Goal: Task Accomplishment & Management: Manage account settings

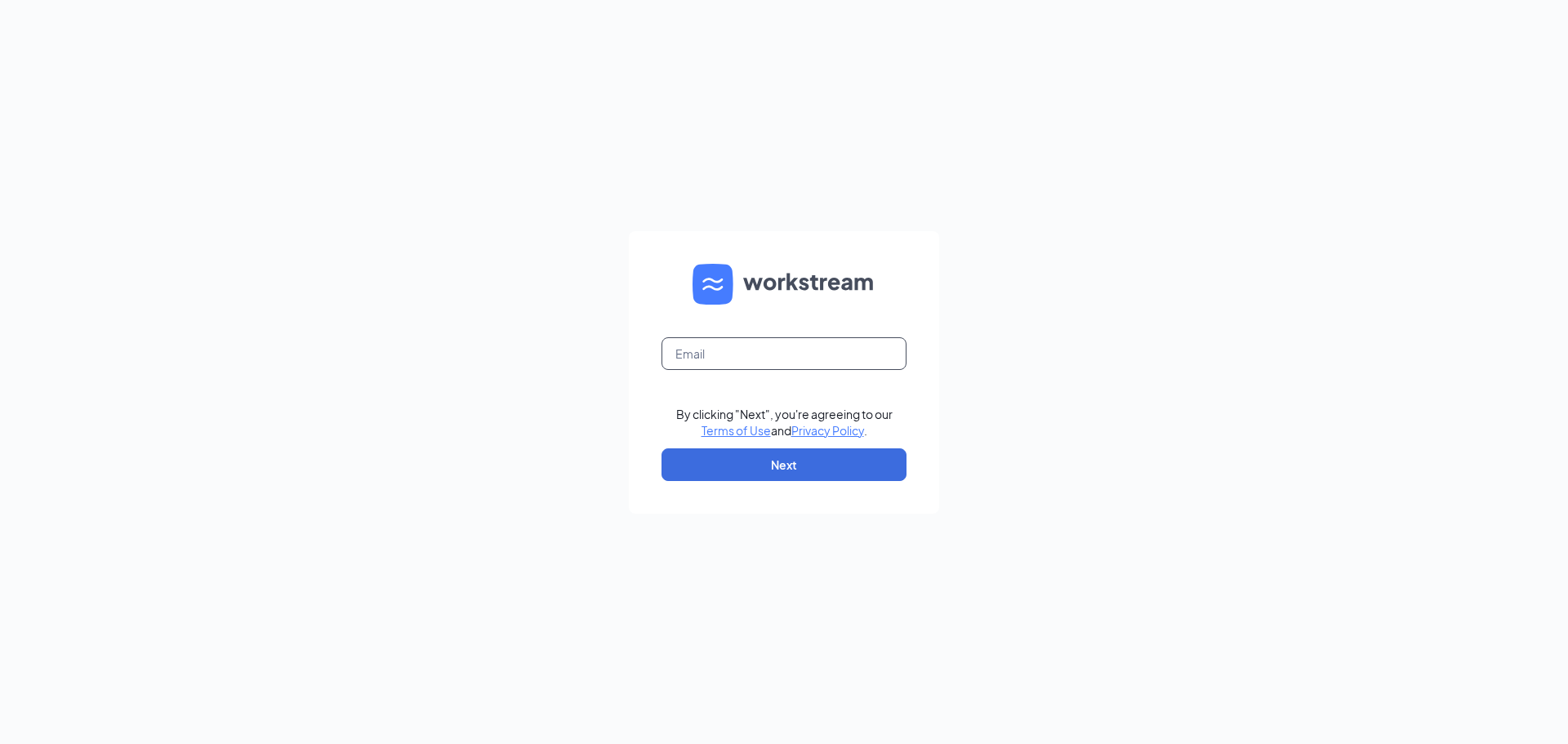
click at [847, 348] on input "text" at bounding box center [784, 353] width 245 height 33
type input "berlinee1211@gmail.com"
click at [786, 461] on button "Next" at bounding box center [784, 464] width 245 height 33
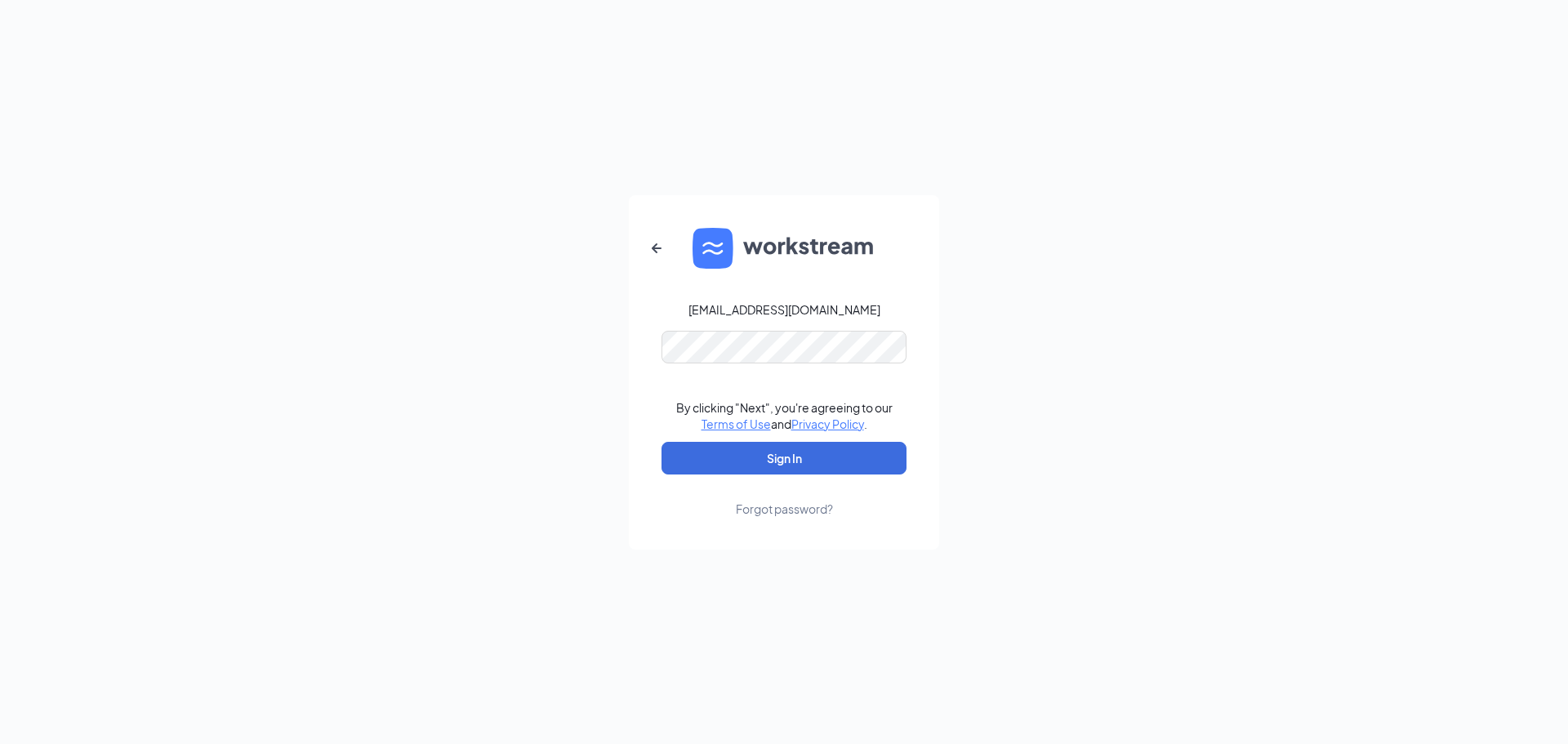
click at [981, 172] on div "berlinee1211@gmail.com By clicking "Next", you're agreeing to our Terms of Use …" at bounding box center [784, 372] width 1568 height 744
click at [739, 453] on button "Sign In" at bounding box center [784, 458] width 245 height 33
click at [645, 355] on form "berlinee1211@gmail.com Credential mismatches. By clicking "Next", you're agreei…" at bounding box center [784, 372] width 310 height 355
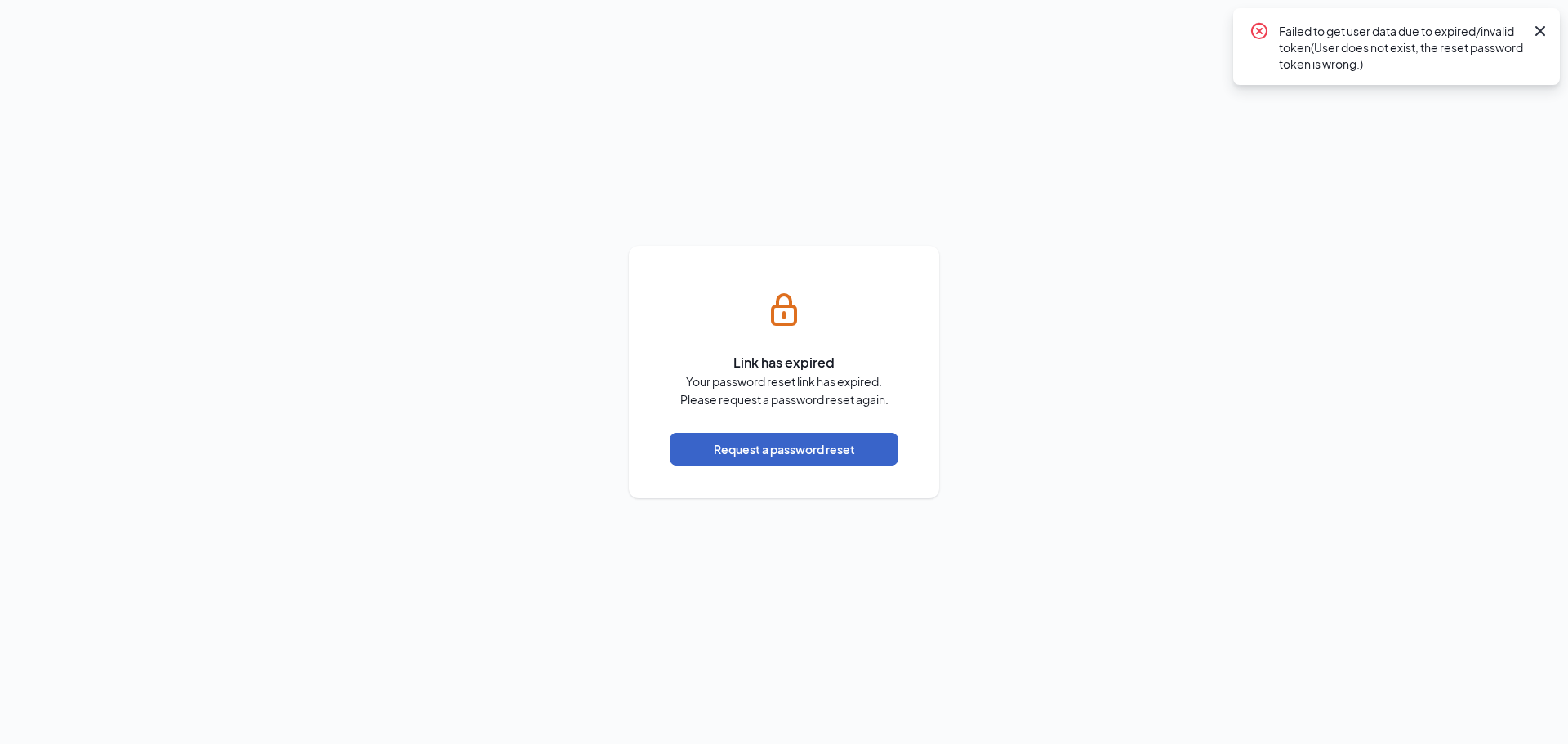
click at [823, 450] on button "Request a password reset" at bounding box center [784, 449] width 229 height 33
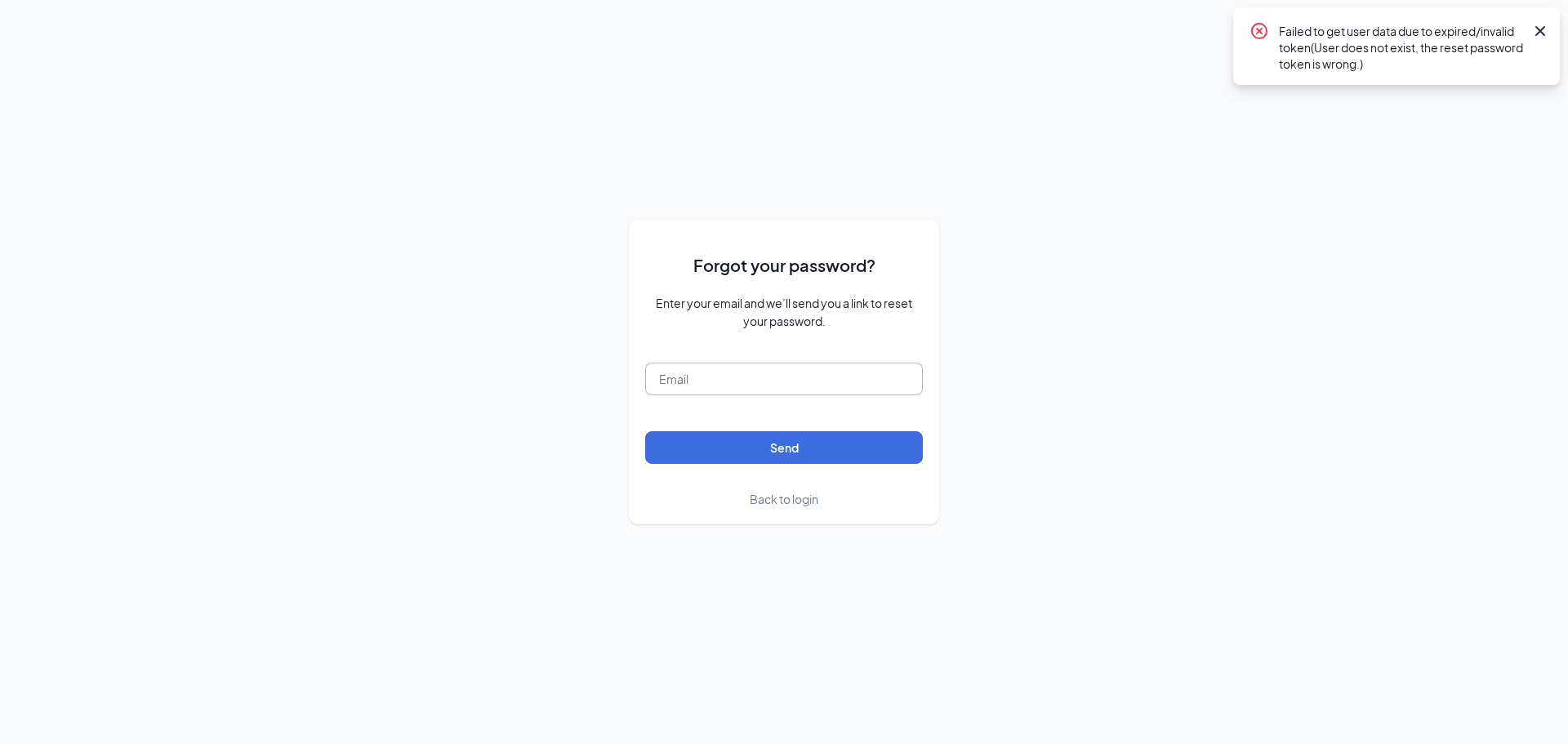
click at [744, 387] on input "text" at bounding box center [784, 378] width 278 height 33
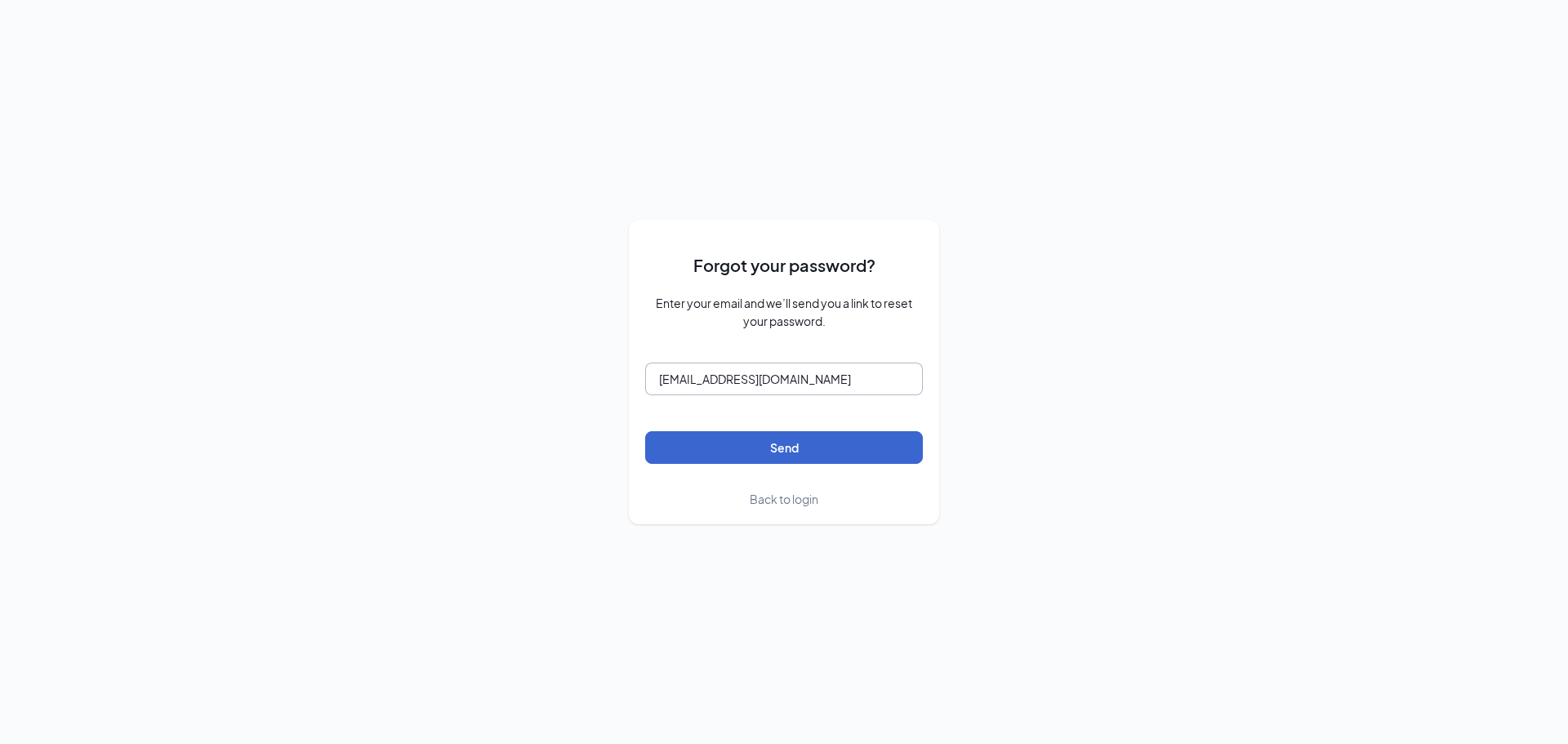
type input "bperriette@racksoncayenne.com"
click at [819, 454] on button "Send" at bounding box center [784, 448] width 278 height 33
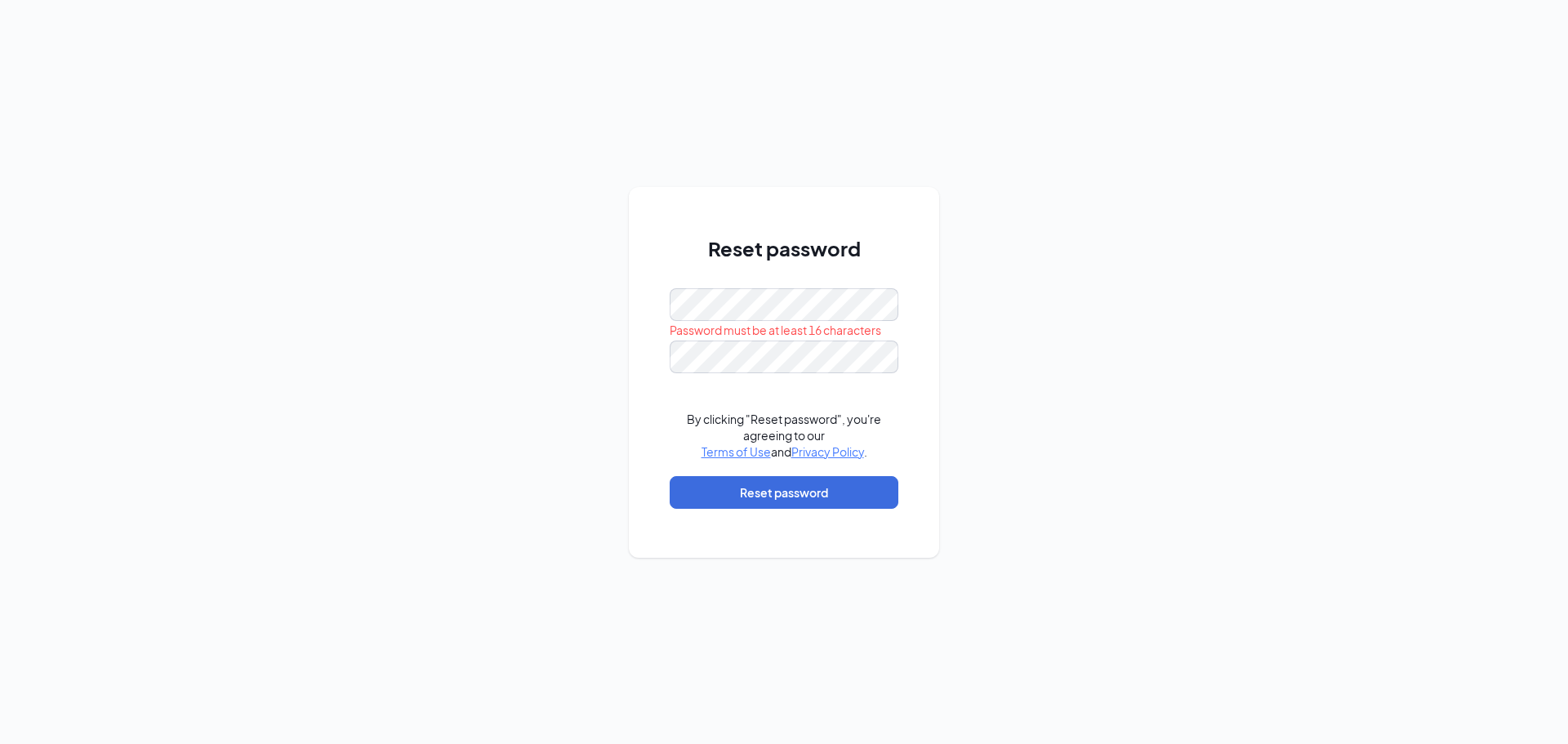
click at [992, 273] on div "Reset password Password must be at least 16 characters By clicking "Reset passw…" at bounding box center [784, 372] width 1568 height 744
click at [570, 339] on div "Reset password Password must be at least 16 characters By clicking "Reset passw…" at bounding box center [784, 372] width 1568 height 744
click at [712, 488] on button "Reset password" at bounding box center [784, 492] width 229 height 33
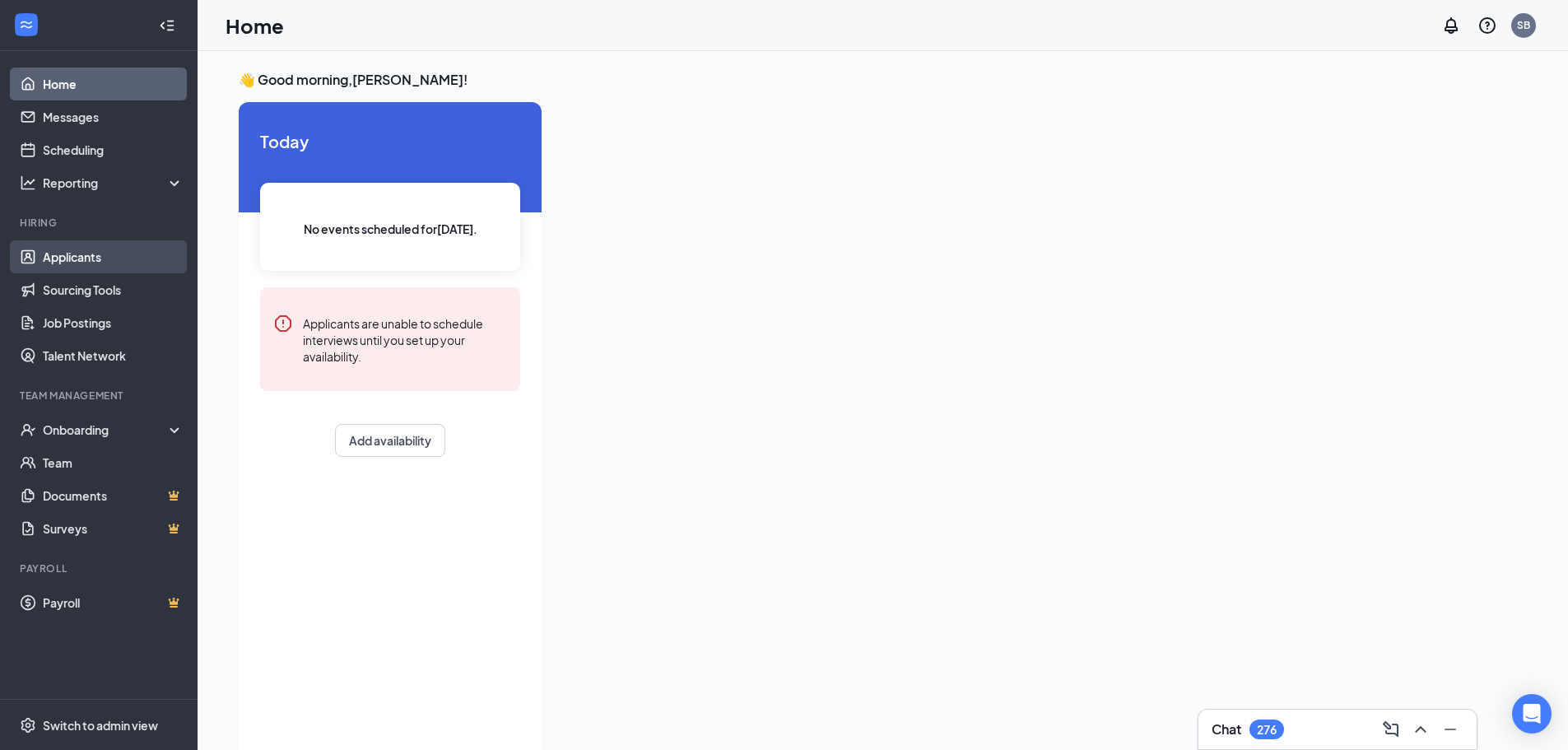
click at [84, 263] on link "Applicants" at bounding box center [113, 257] width 140 height 33
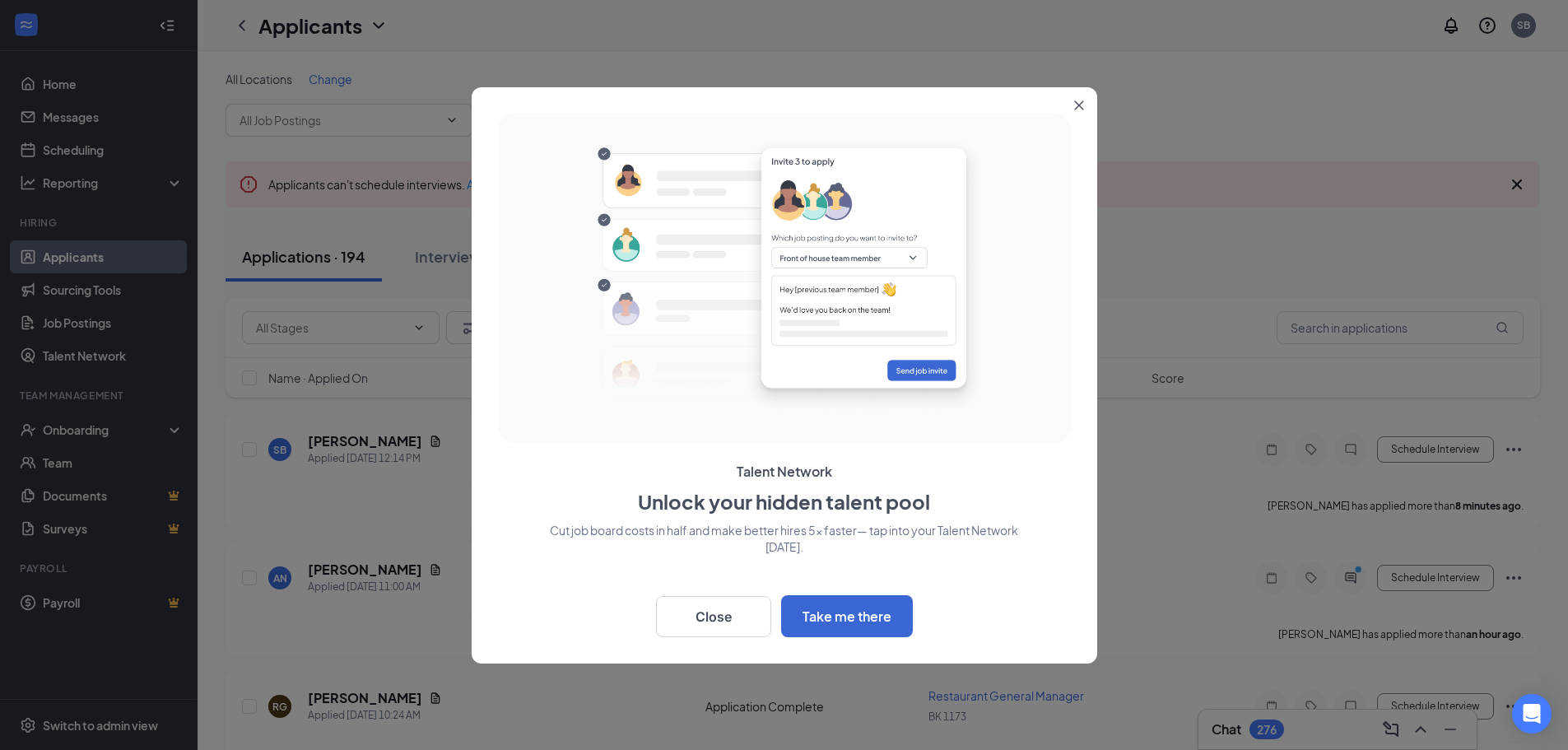
click at [1075, 104] on icon "Close" at bounding box center [1079, 105] width 10 height 10
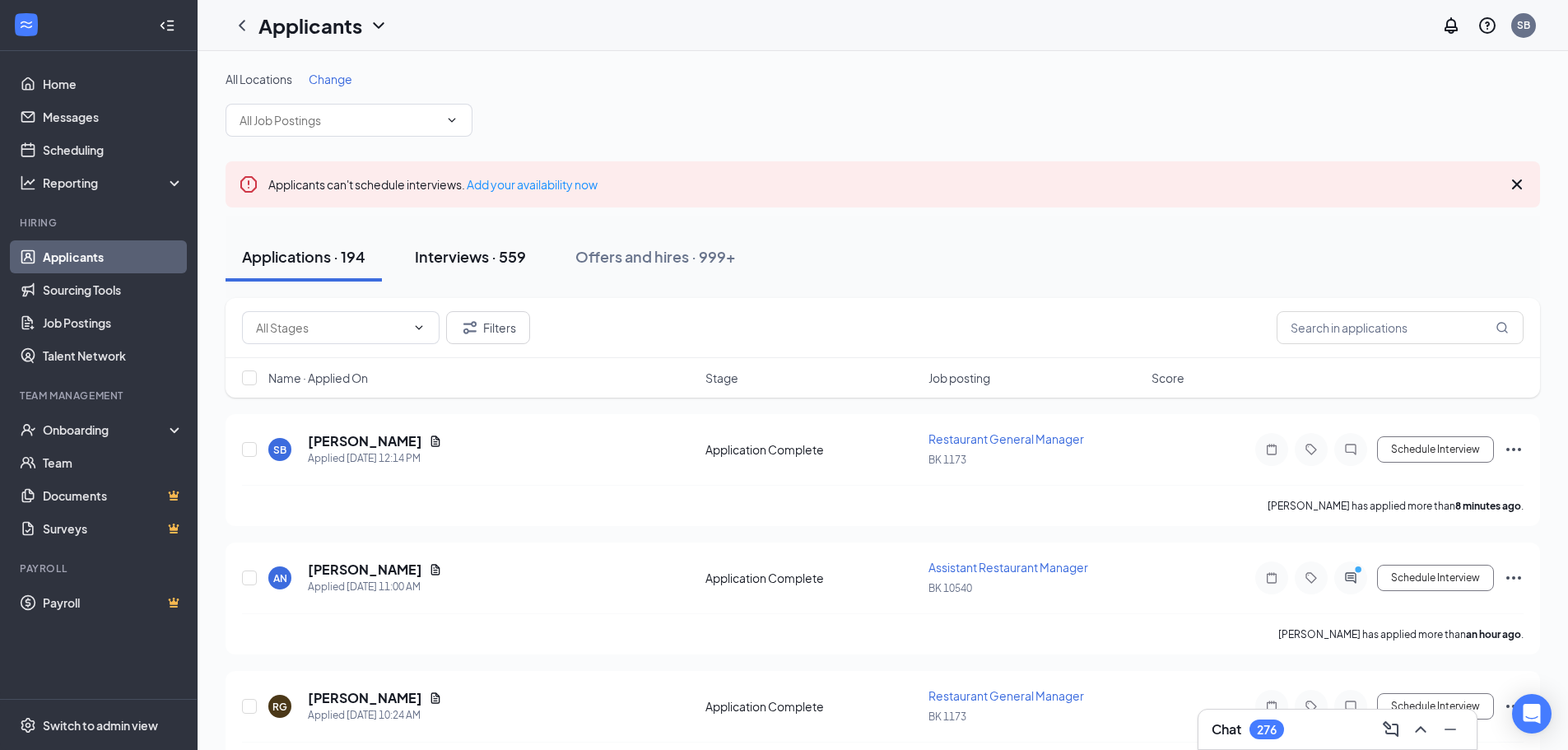
click at [488, 253] on div "Interviews · 559" at bounding box center [470, 257] width 111 height 20
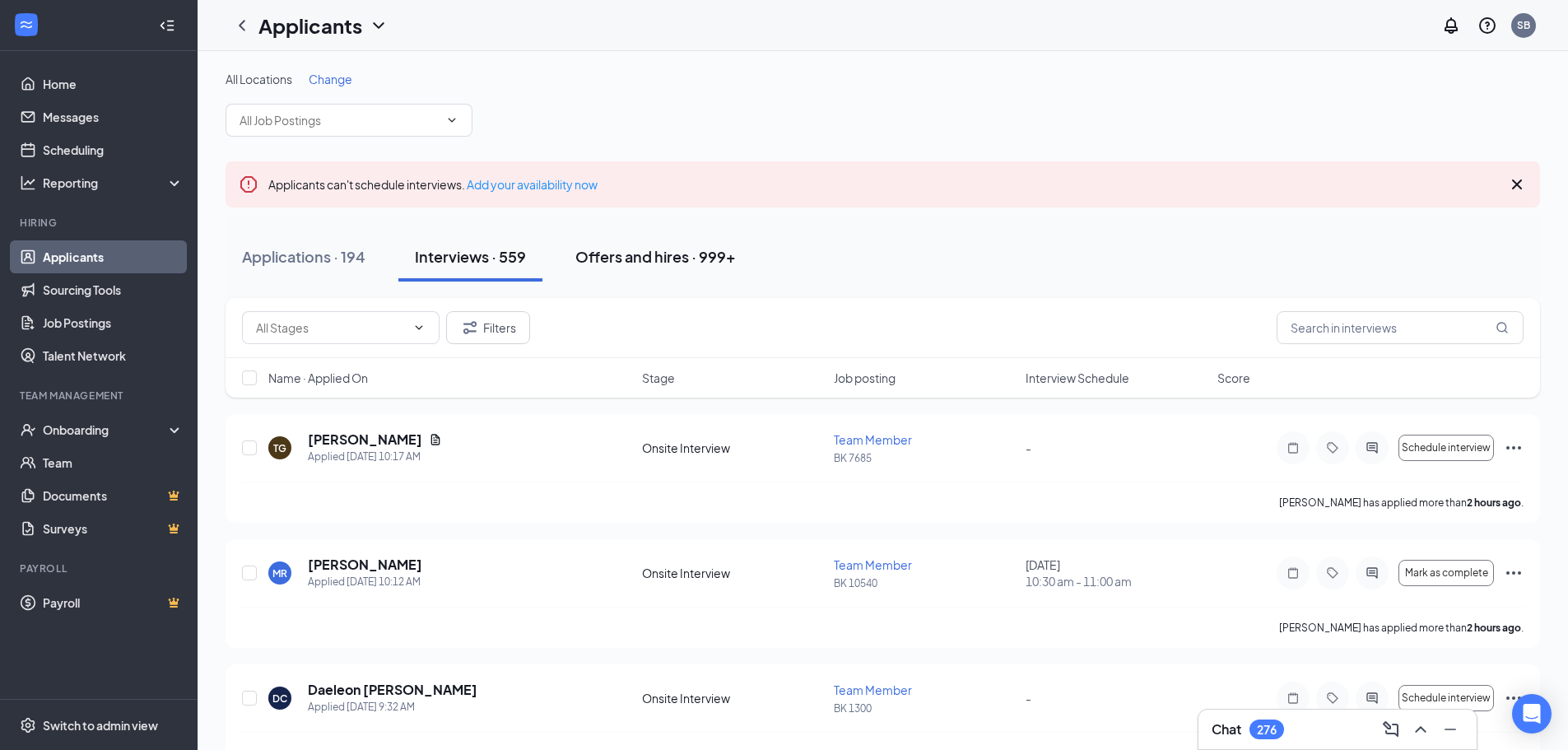
click at [652, 244] on button "Offers and hires · 999+" at bounding box center [655, 257] width 193 height 50
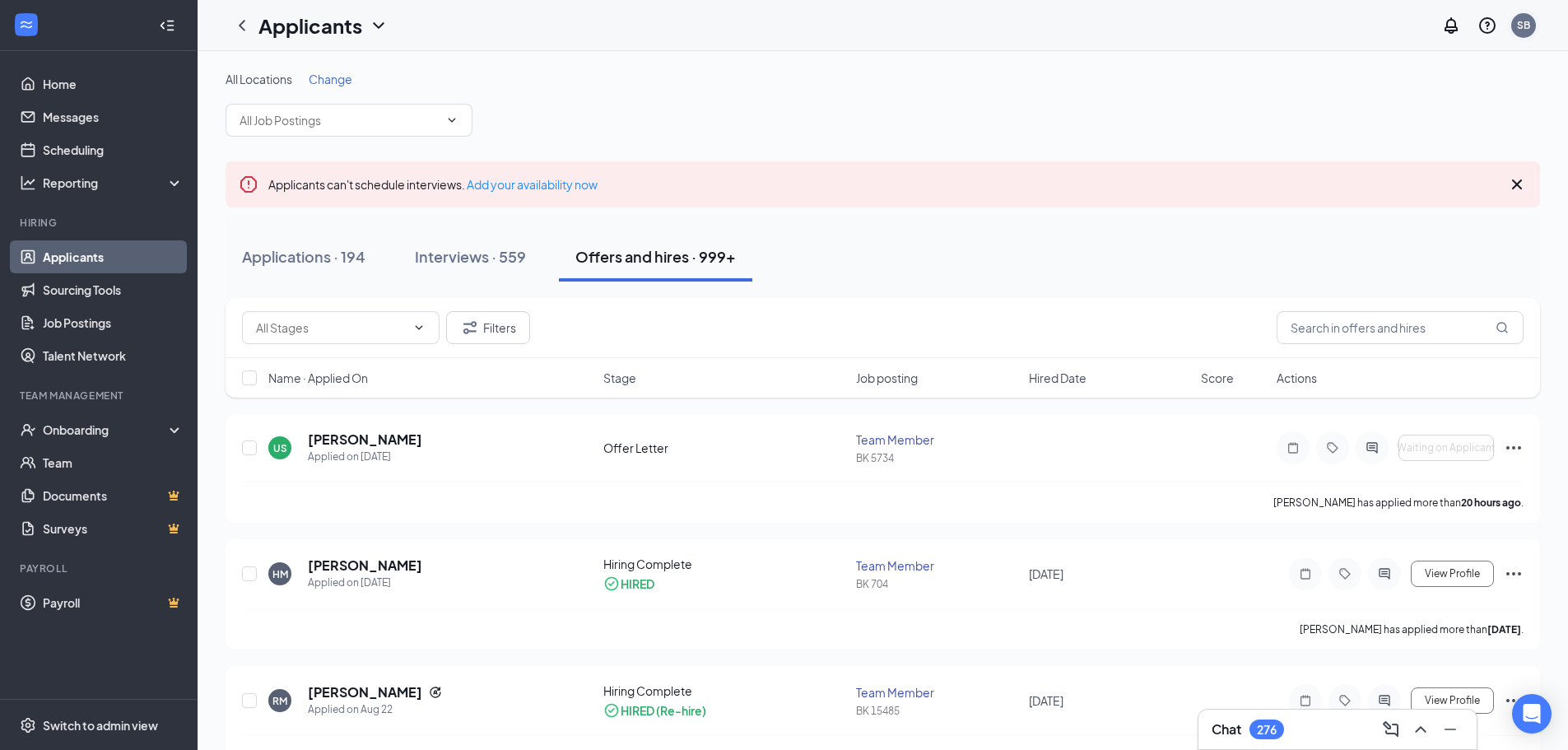
click at [1523, 32] on div "SB" at bounding box center [1523, 25] width 24 height 24
click at [1387, 248] on div "Log out" at bounding box center [1441, 253] width 177 height 17
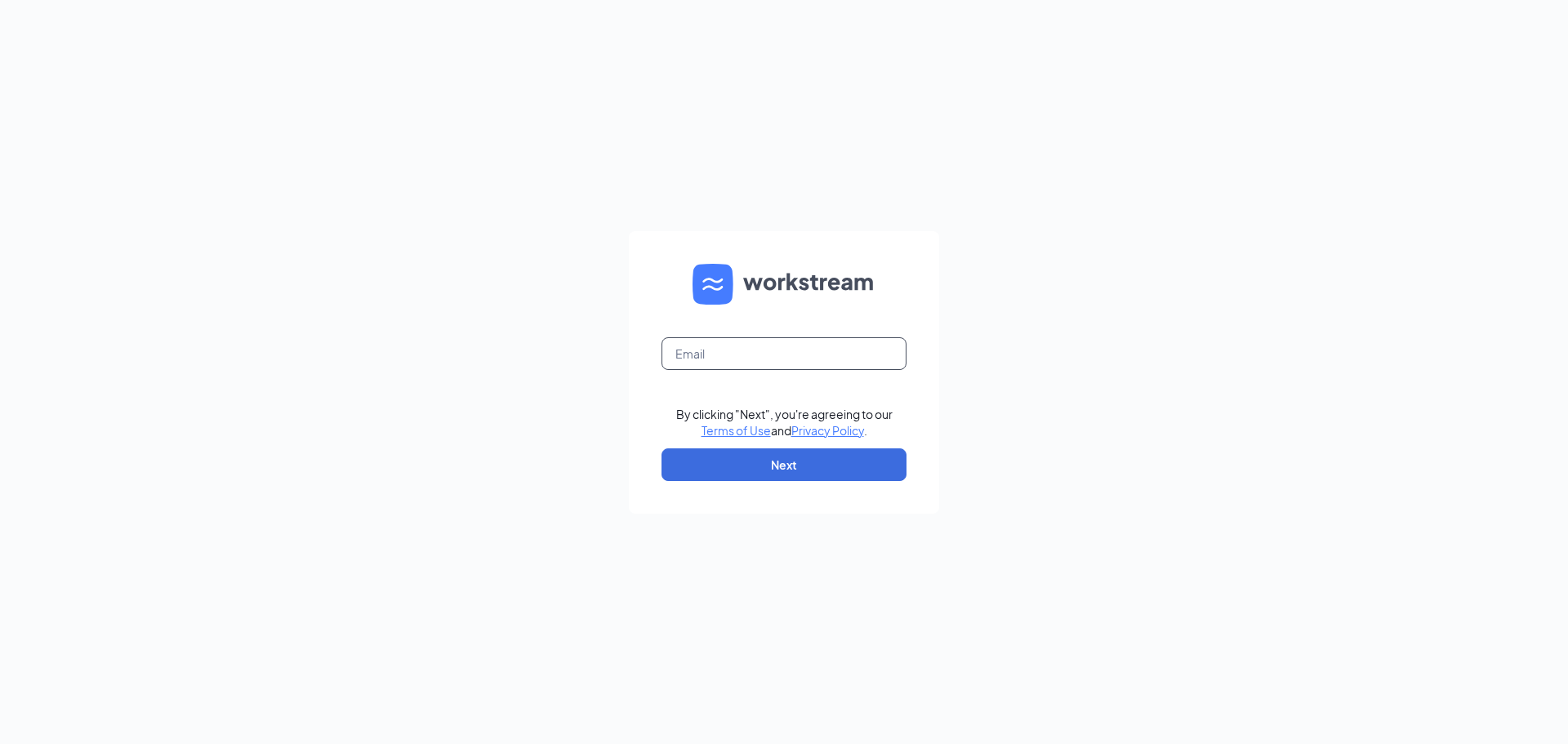
click at [771, 356] on input "text" at bounding box center [784, 353] width 245 height 33
type input "[EMAIL_ADDRESS][DOMAIN_NAME]"
click at [799, 447] on form "bperriette@racksoncayenne.com By clicking "Next", you're agreeing to our Terms …" at bounding box center [784, 372] width 310 height 283
click at [789, 481] on form "bperriette@racksoncayenne.com By clicking "Next", you're agreeing to our Terms …" at bounding box center [784, 372] width 310 height 283
click at [791, 476] on button "Next" at bounding box center [784, 464] width 245 height 33
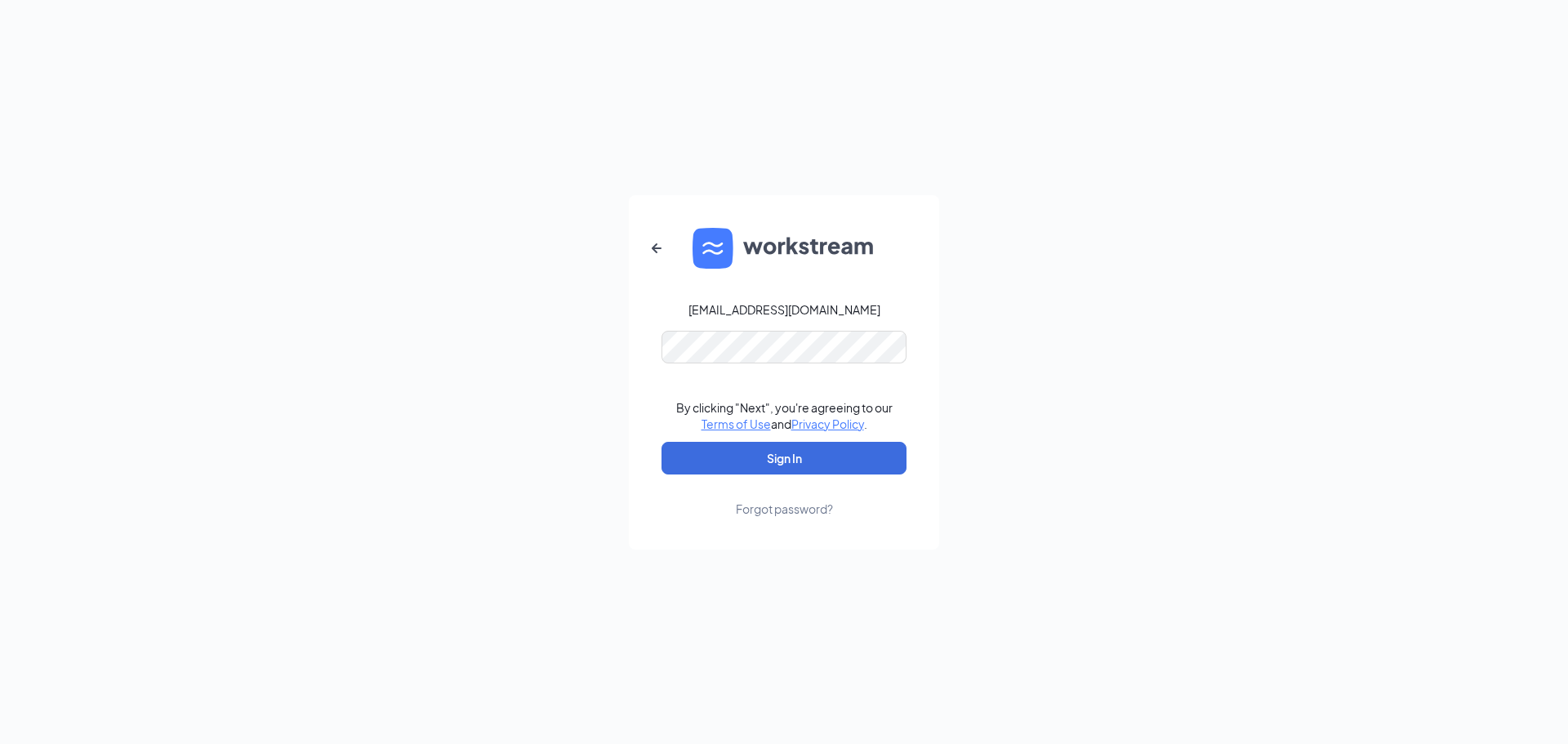
click at [1101, 266] on div "bperriette@racksoncayenne.com By clicking "Next", you're agreeing to our Terms …" at bounding box center [784, 372] width 1568 height 744
click at [787, 463] on button "Sign In" at bounding box center [784, 458] width 245 height 33
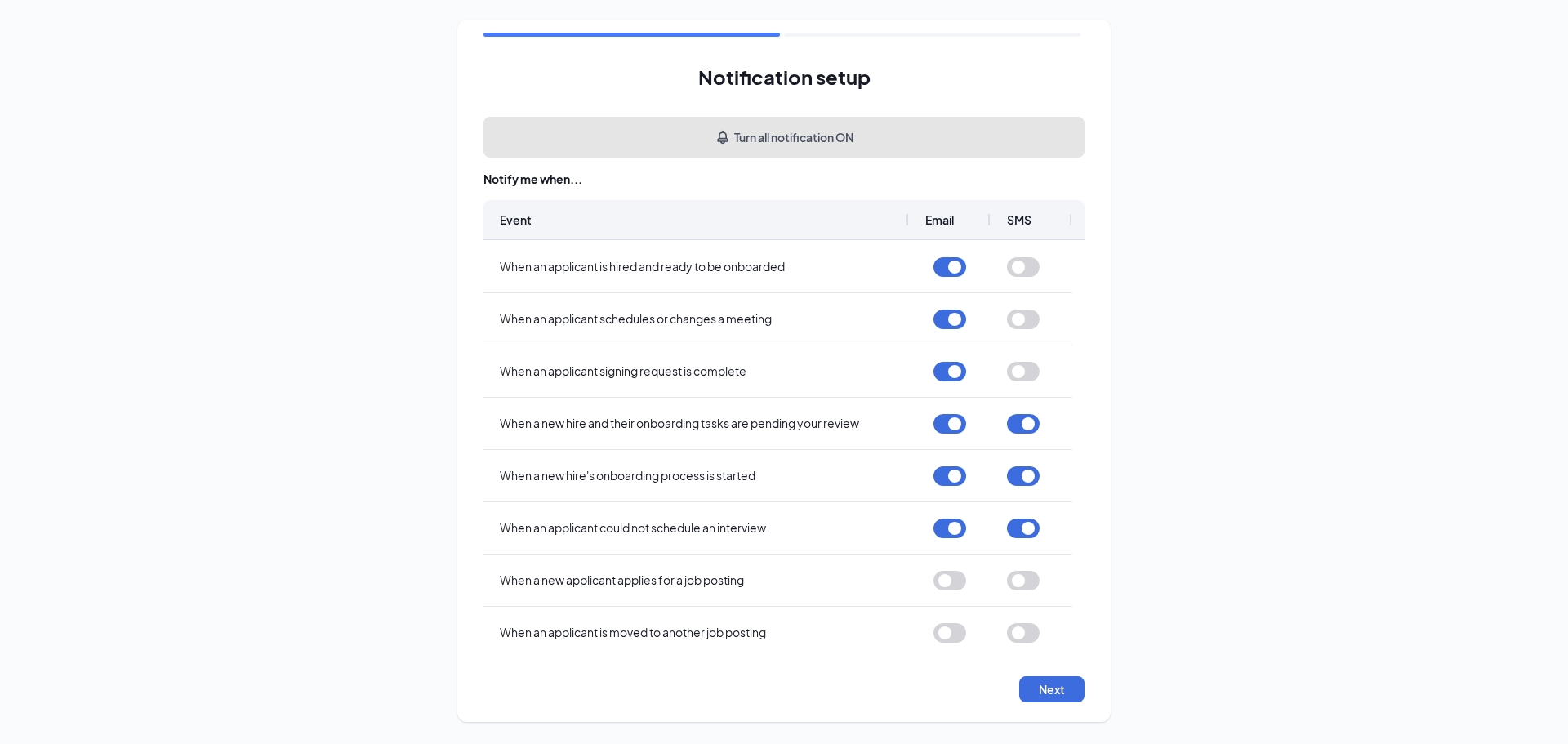
click at [892, 147] on button "Turn all notification ON" at bounding box center [784, 137] width 601 height 41
click at [851, 131] on button "Turn all notification ON" at bounding box center [784, 137] width 601 height 41
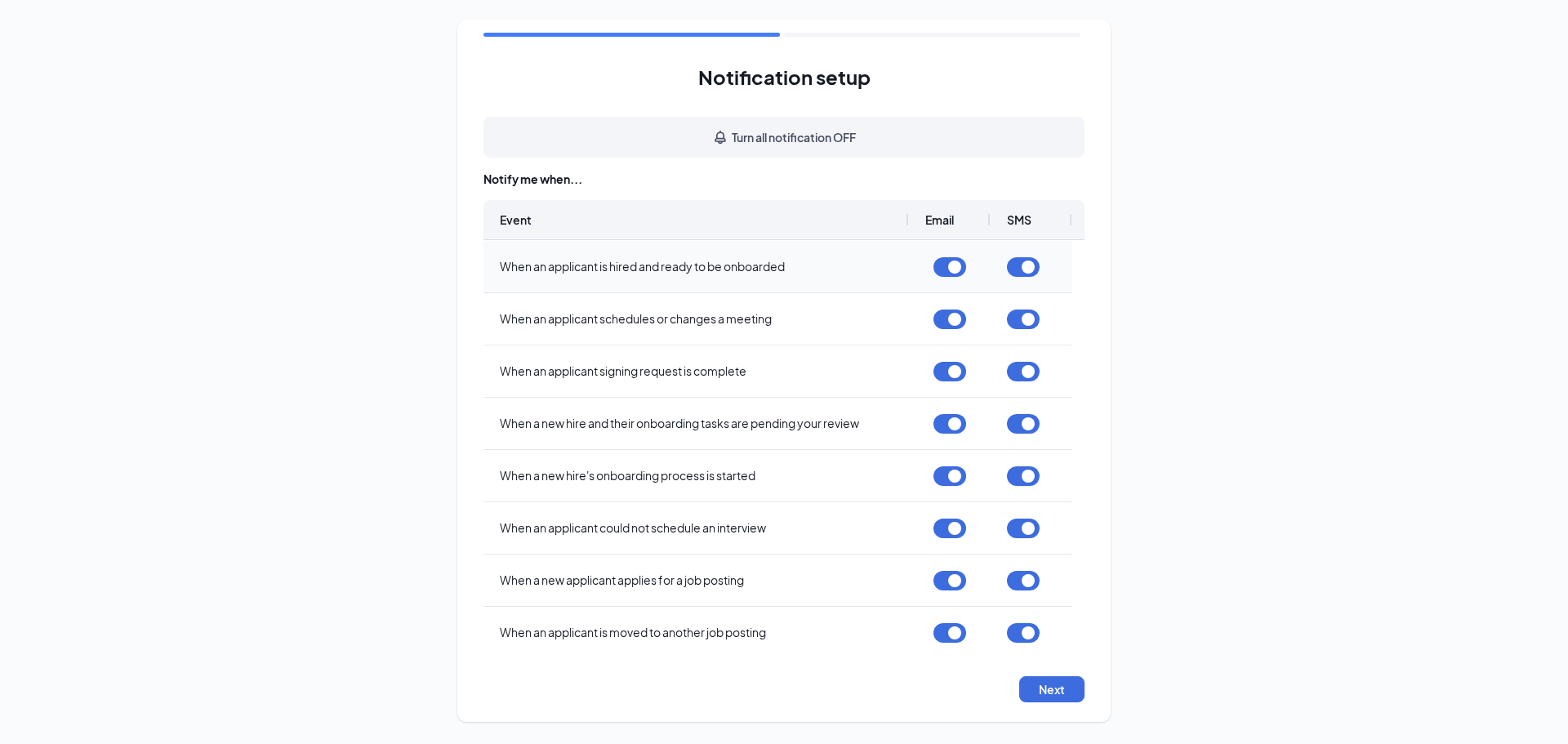
click at [1025, 268] on button "button" at bounding box center [1023, 266] width 33 height 19
click at [1023, 316] on button "button" at bounding box center [1023, 319] width 33 height 19
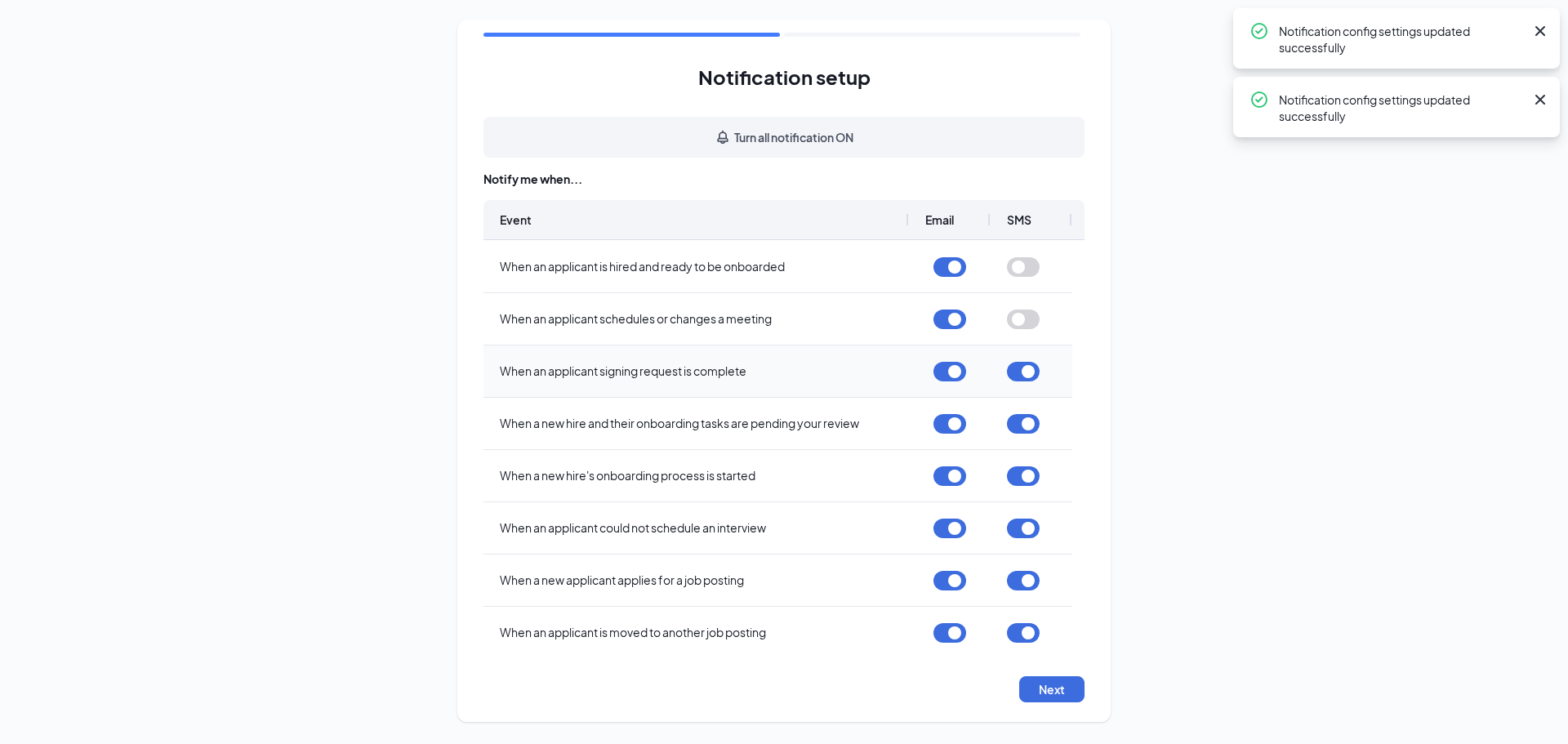
click at [1011, 382] on div at bounding box center [1023, 372] width 33 height 50
click at [1030, 372] on button "button" at bounding box center [1023, 371] width 33 height 19
click at [1021, 428] on button "button" at bounding box center [1023, 423] width 33 height 19
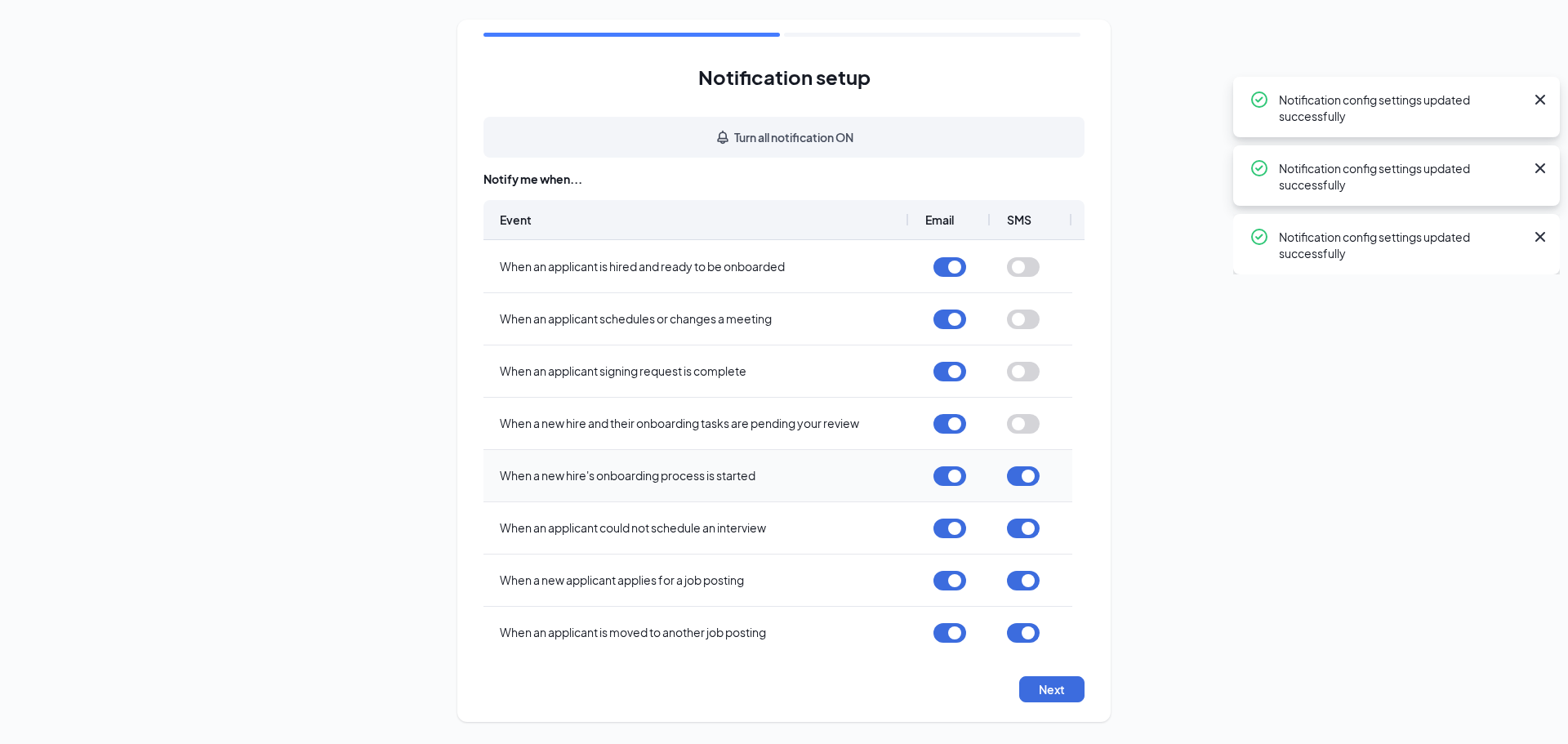
click at [1011, 481] on button "button" at bounding box center [1023, 476] width 33 height 19
click at [1018, 533] on button "button" at bounding box center [1023, 528] width 33 height 19
click at [1023, 582] on button "button" at bounding box center [1023, 580] width 33 height 19
drag, startPoint x: 1009, startPoint y: 624, endPoint x: 1021, endPoint y: 636, distance: 17.0
click at [1021, 636] on button "button" at bounding box center [1023, 633] width 33 height 19
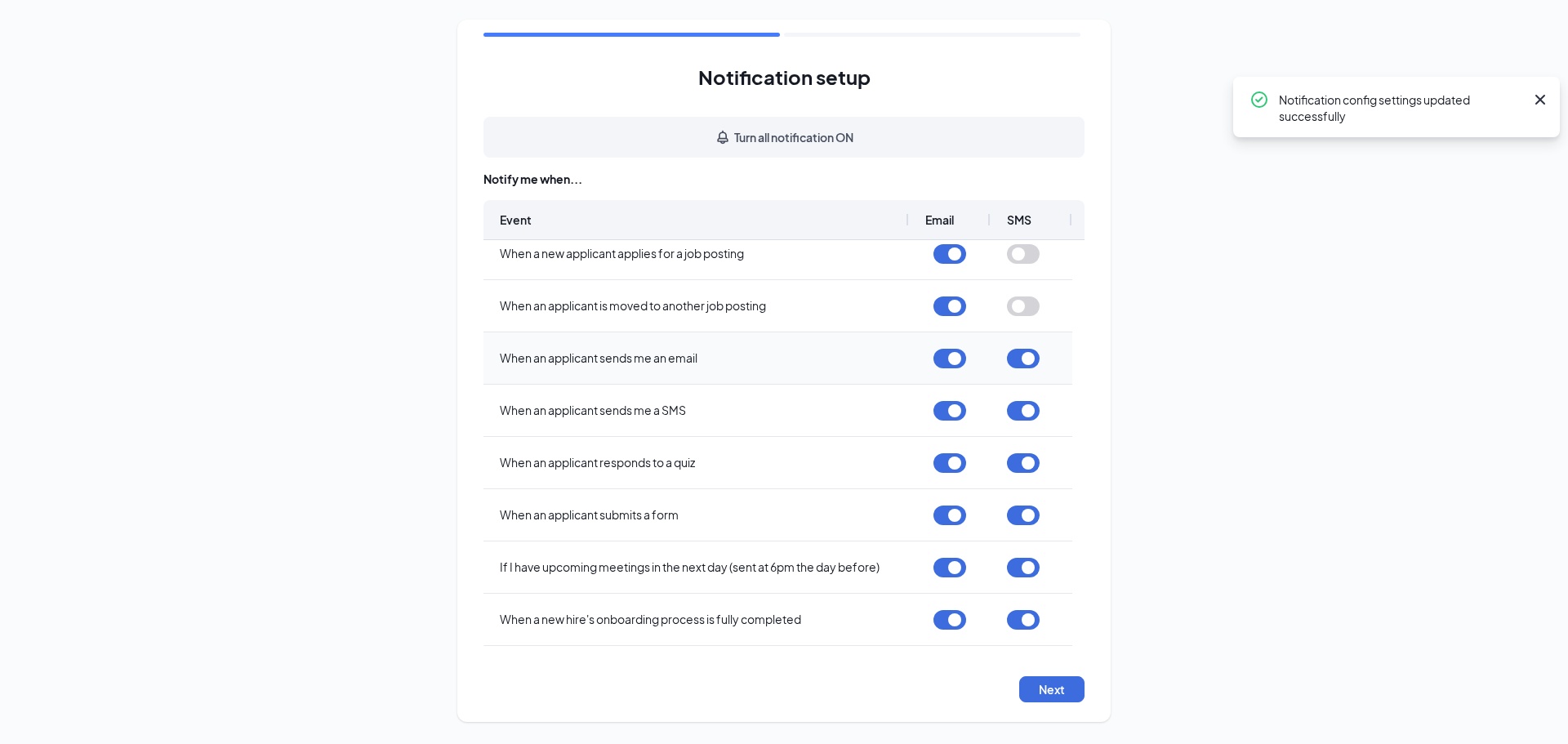
click at [1027, 355] on button "button" at bounding box center [1023, 358] width 33 height 19
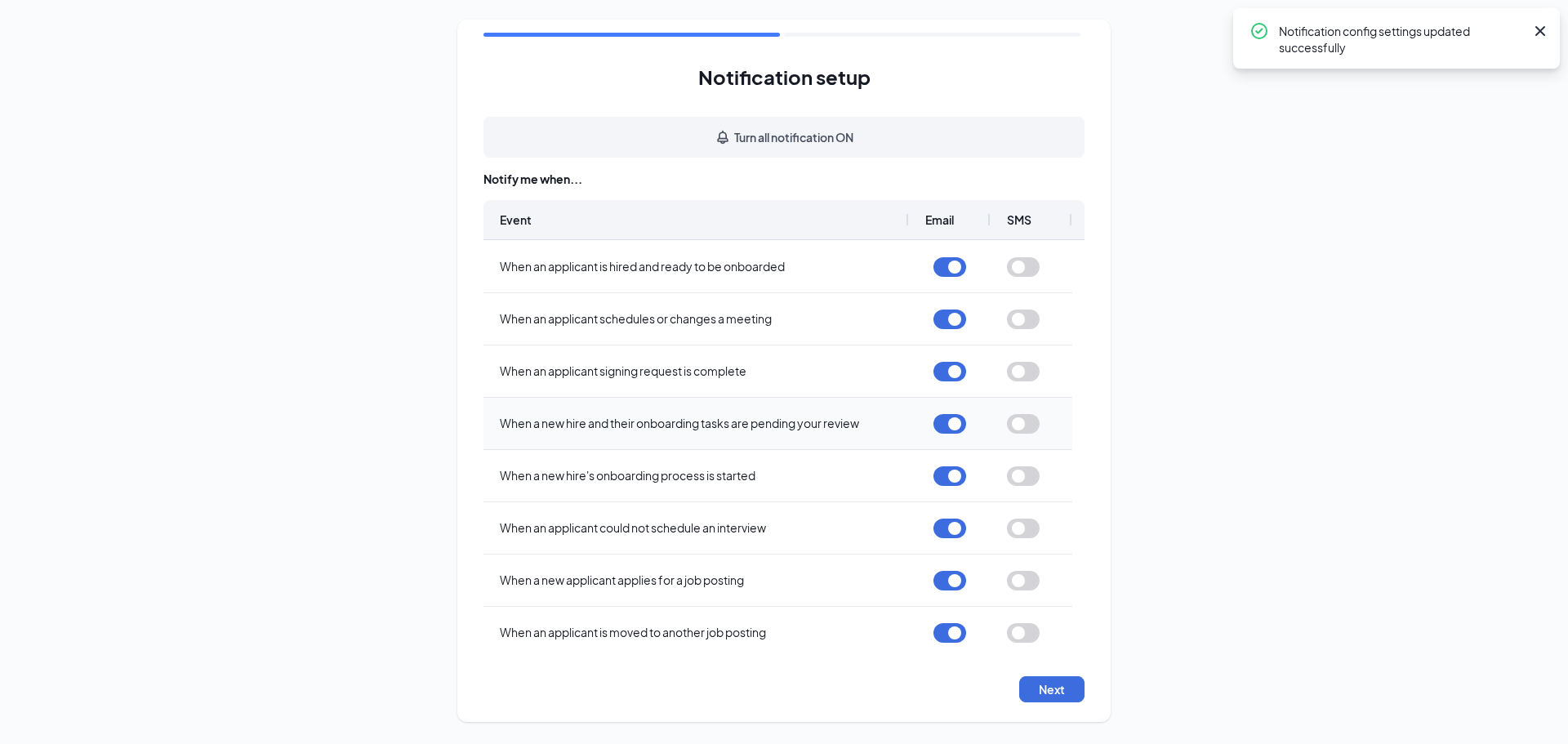
click at [1025, 408] on div at bounding box center [1023, 424] width 33 height 50
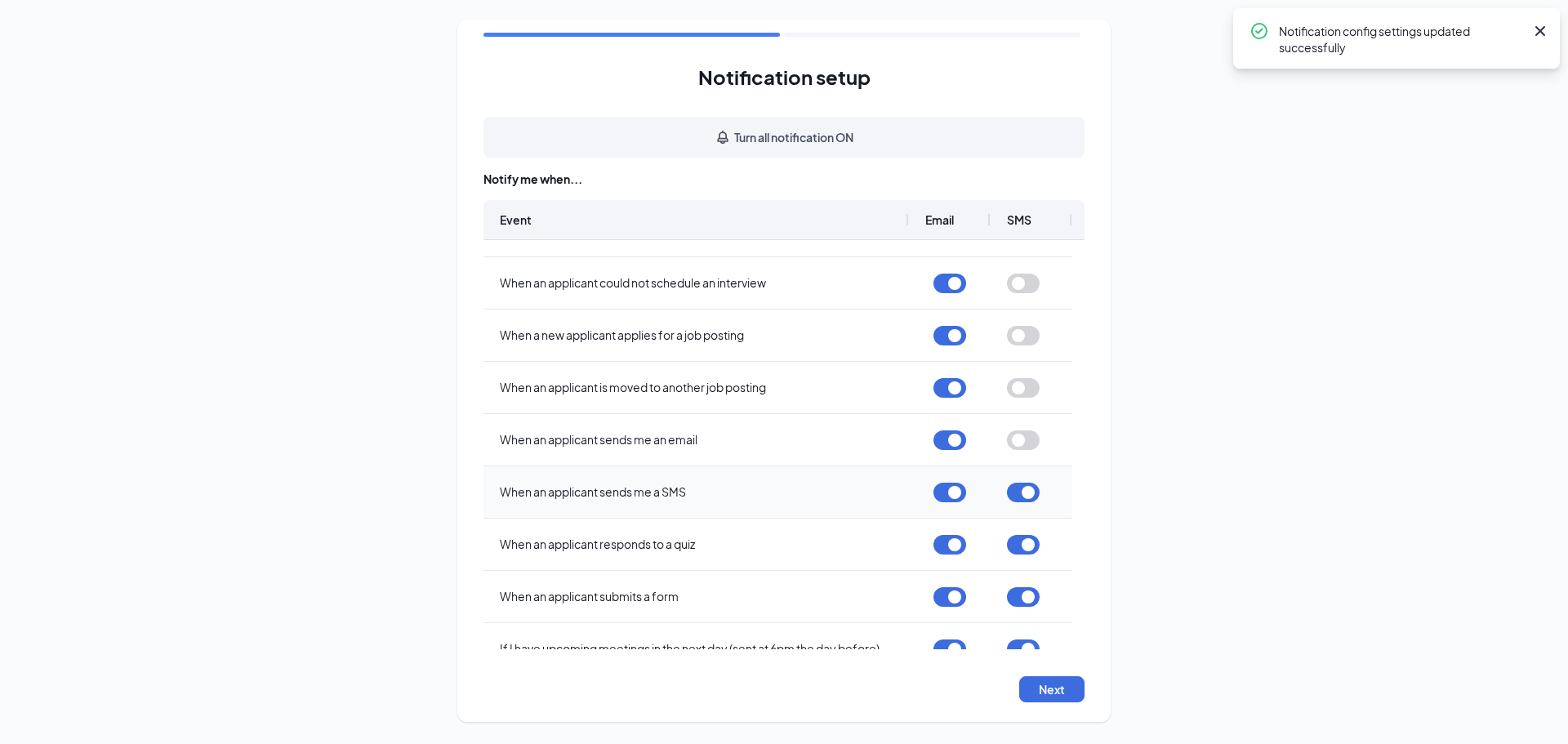
click at [1024, 484] on button "button" at bounding box center [1023, 492] width 33 height 19
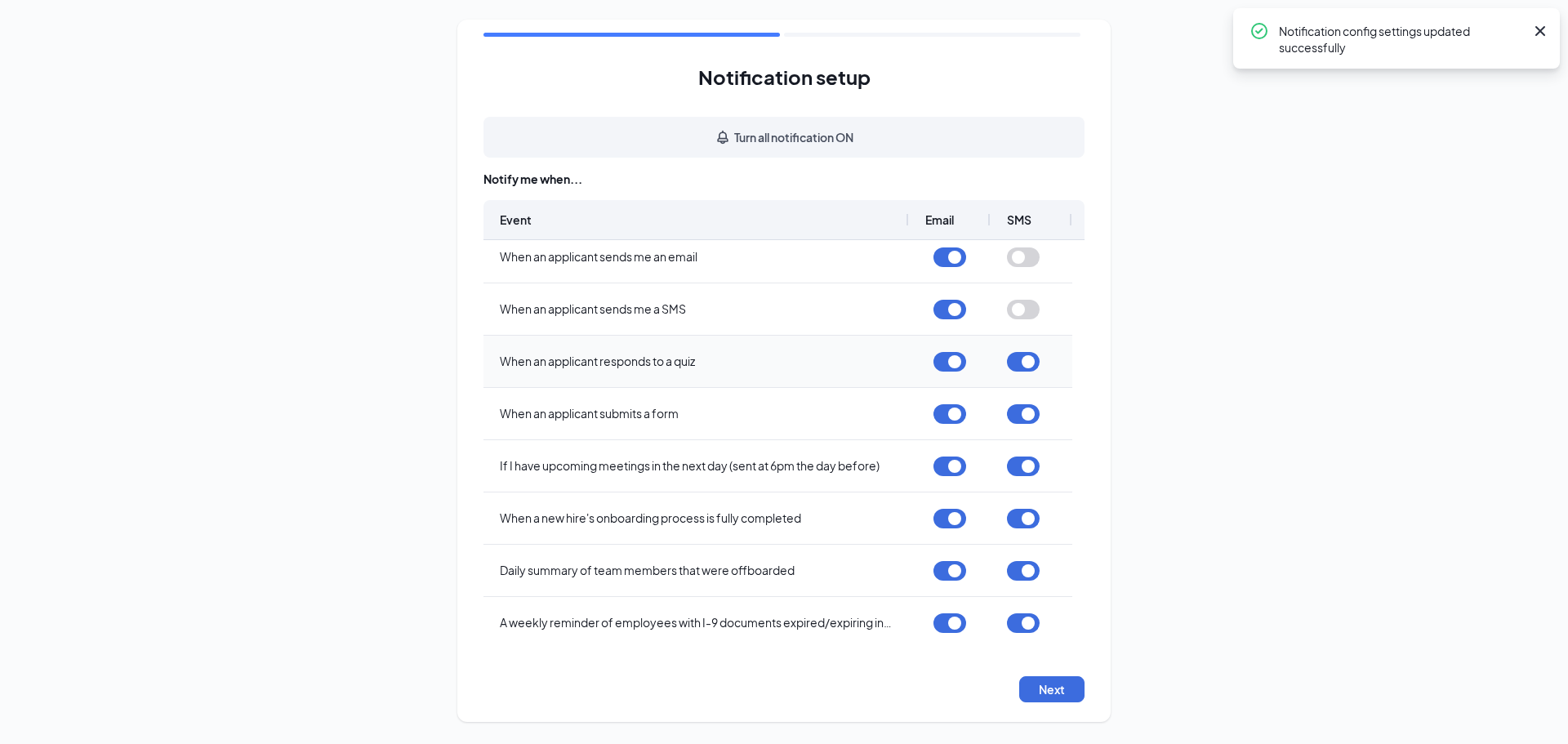
click at [1032, 357] on button "button" at bounding box center [1023, 362] width 33 height 19
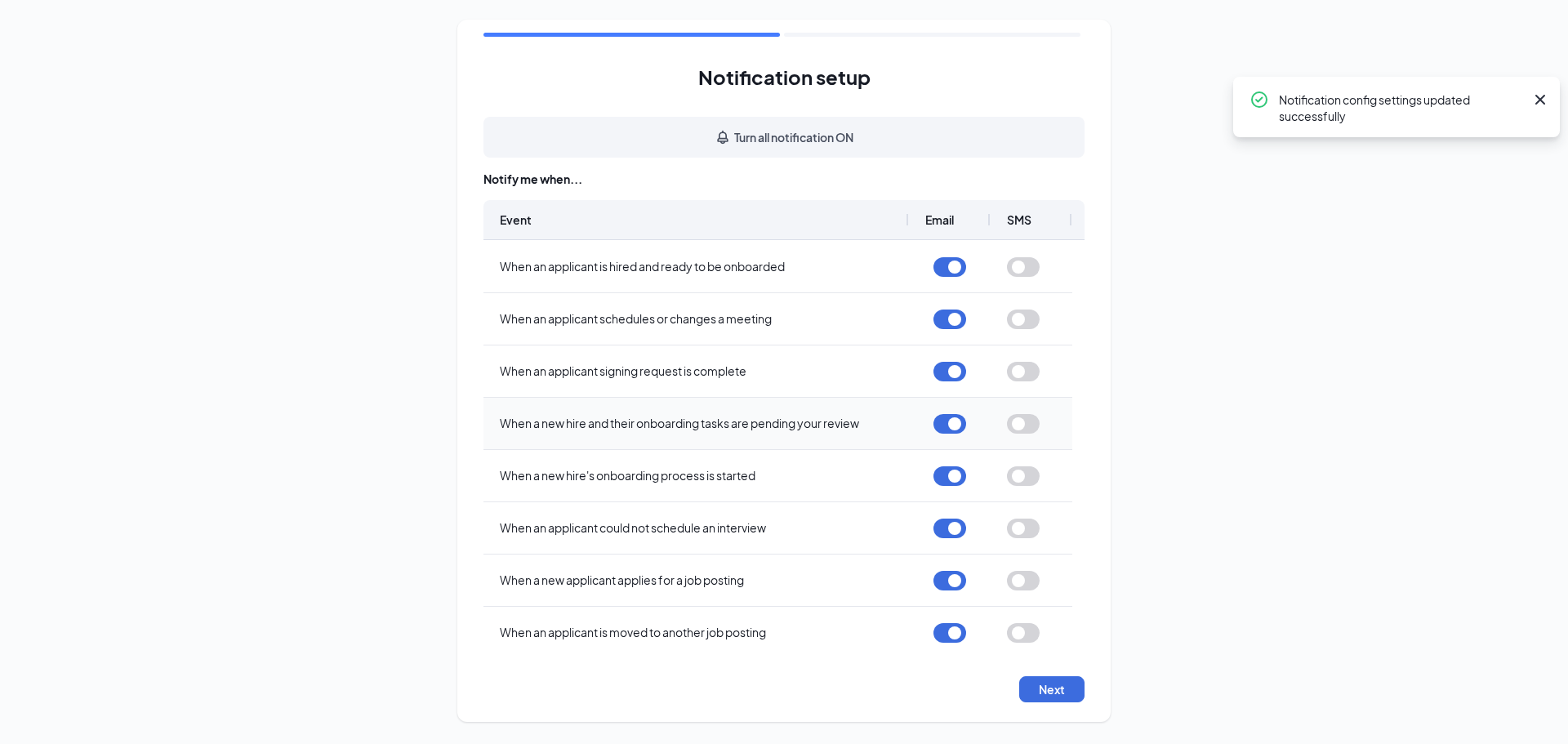
click at [1030, 416] on button "button" at bounding box center [1023, 423] width 33 height 19
click at [1029, 431] on button "button" at bounding box center [1023, 423] width 33 height 19
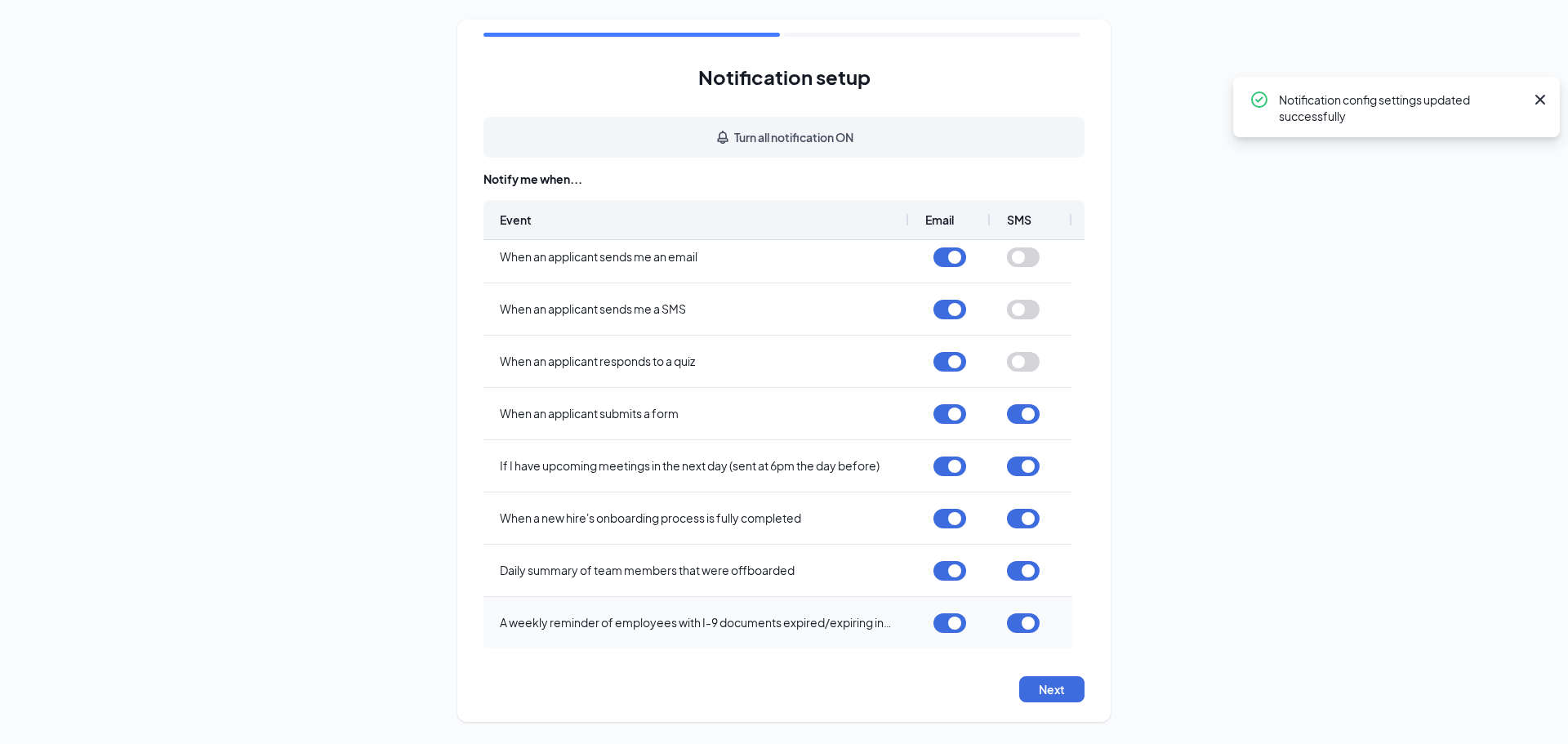
click at [1027, 635] on div at bounding box center [1023, 623] width 33 height 50
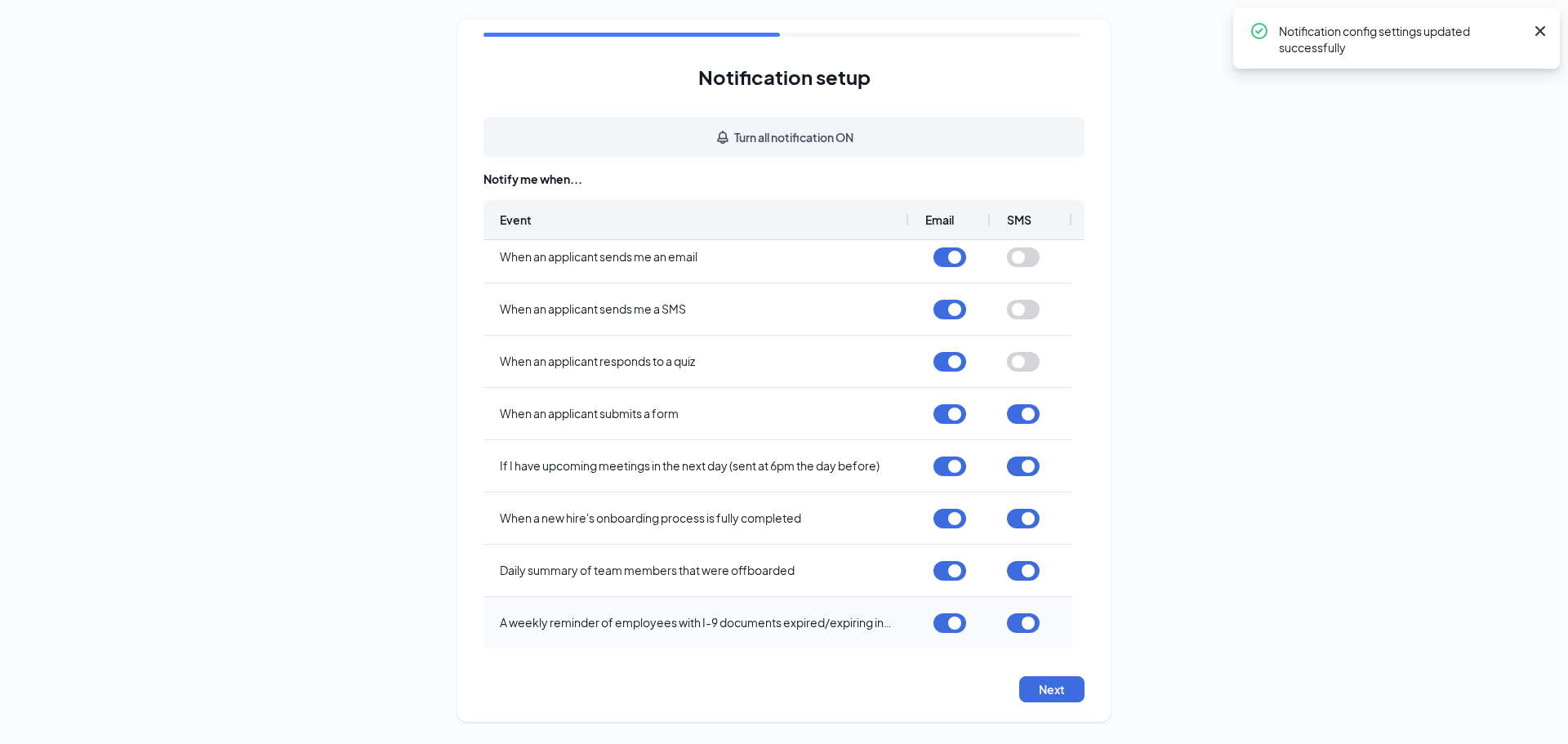
click at [1031, 625] on button "button" at bounding box center [1023, 623] width 33 height 19
click at [1032, 571] on button "button" at bounding box center [1023, 570] width 33 height 19
click at [1027, 524] on button "button" at bounding box center [1023, 519] width 33 height 19
click at [1036, 467] on button "button" at bounding box center [1023, 466] width 33 height 19
click at [1031, 416] on button "button" at bounding box center [1023, 413] width 33 height 19
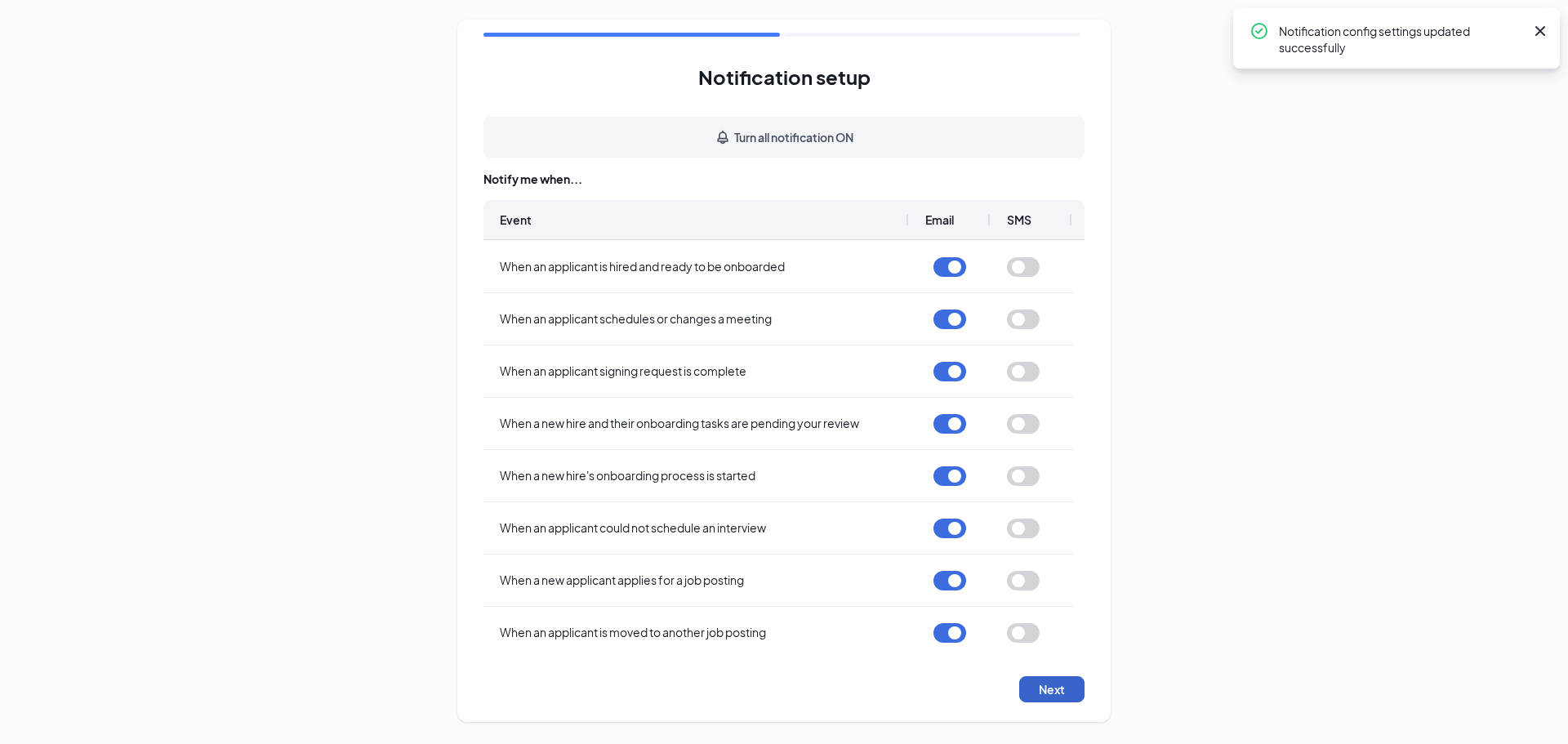
click at [1034, 683] on button "Next" at bounding box center [1051, 689] width 65 height 26
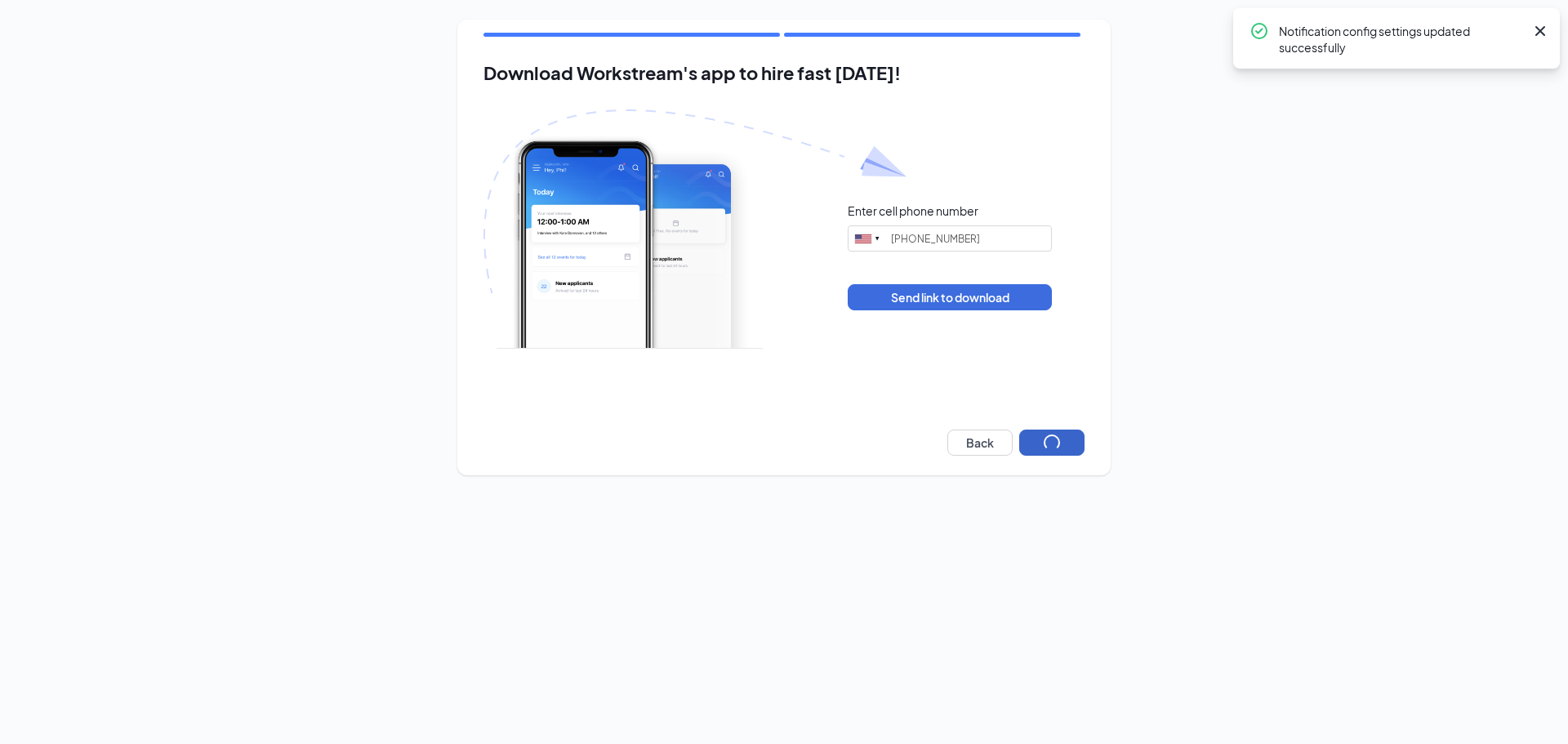
type input "(914) 316-6335"
click at [1054, 443] on button "Next" at bounding box center [1051, 443] width 65 height 26
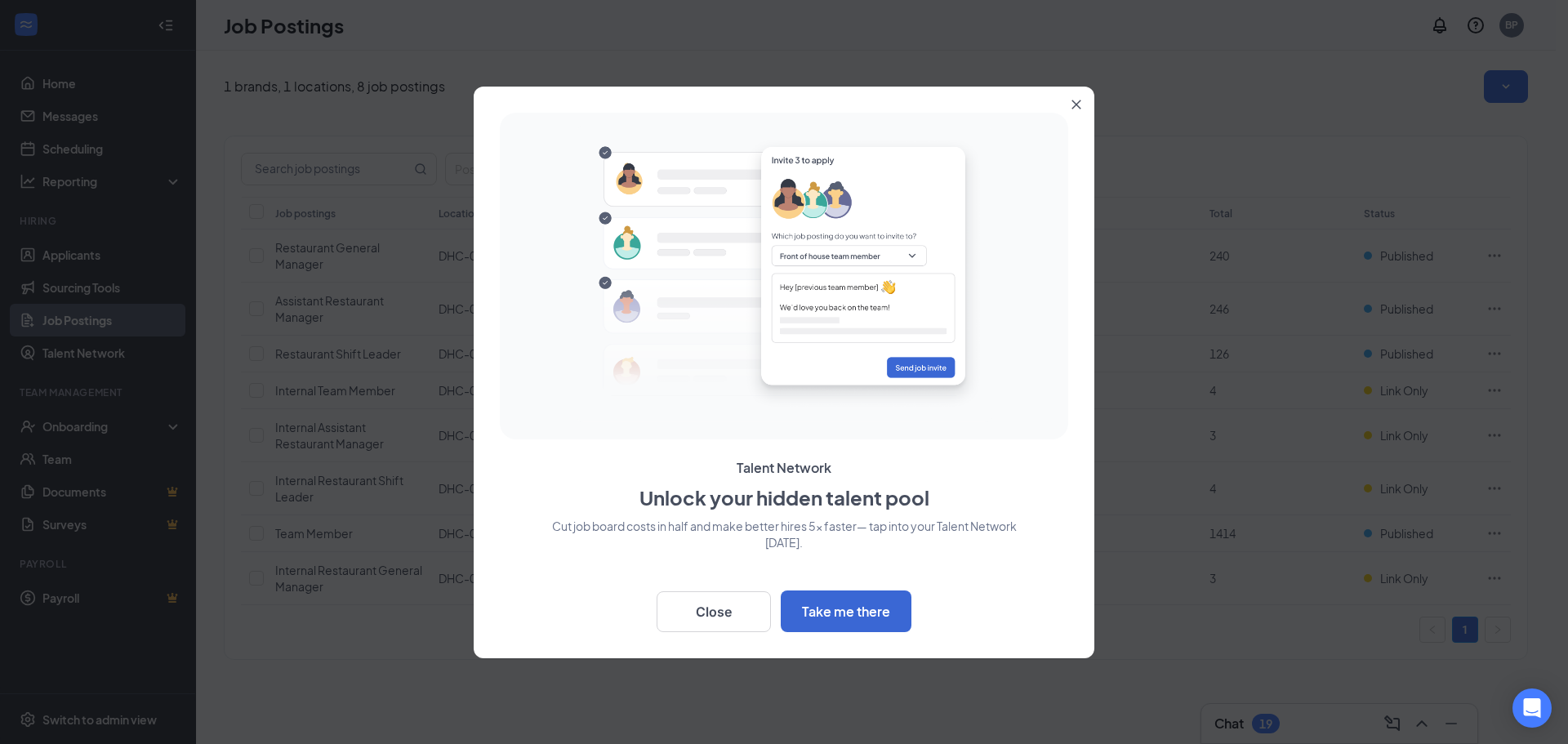
click at [1072, 101] on icon "Close" at bounding box center [1076, 104] width 10 height 10
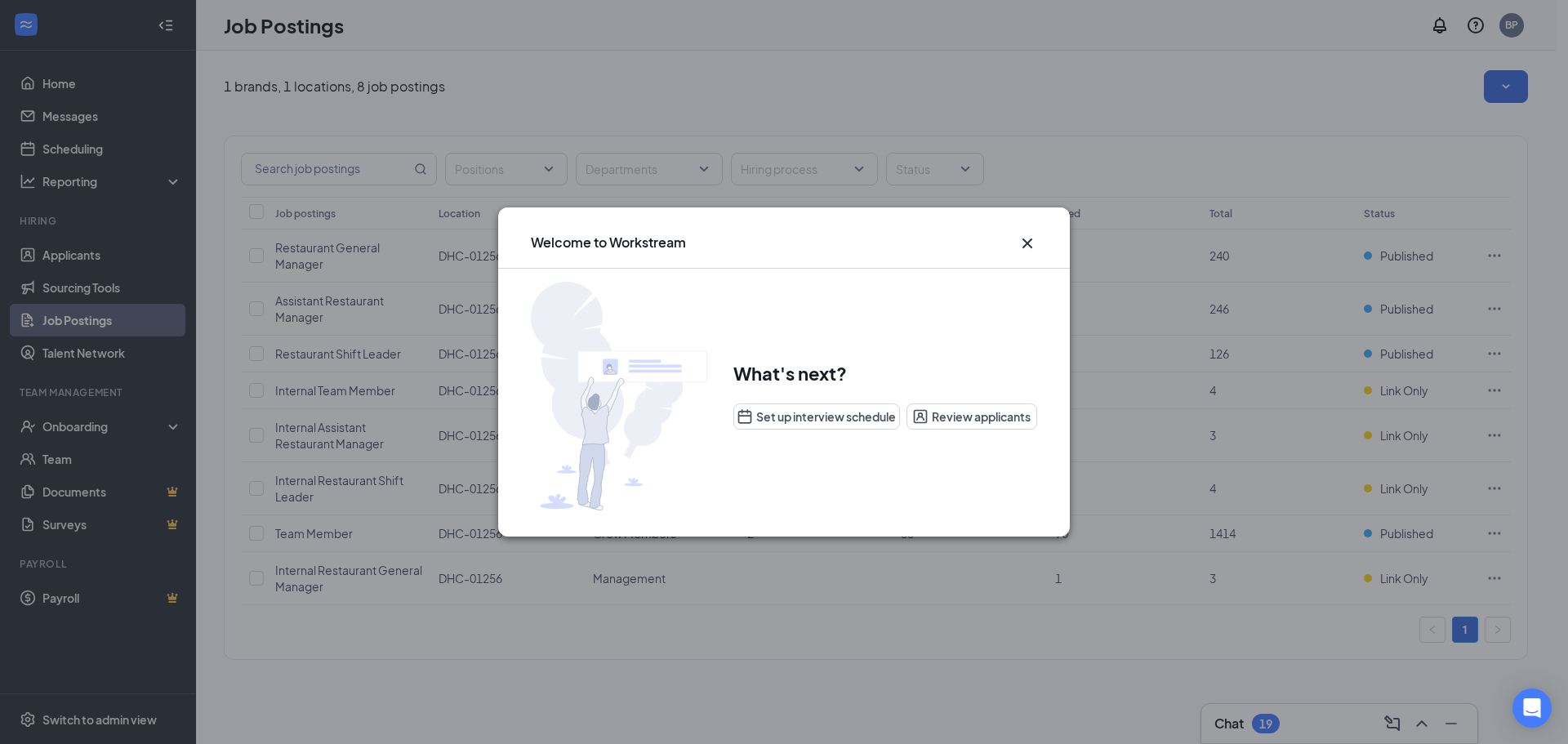
click at [1072, 104] on div "Welcome to Workstream What's next? Set up interview schedule Review applicants" at bounding box center [784, 372] width 1568 height 744
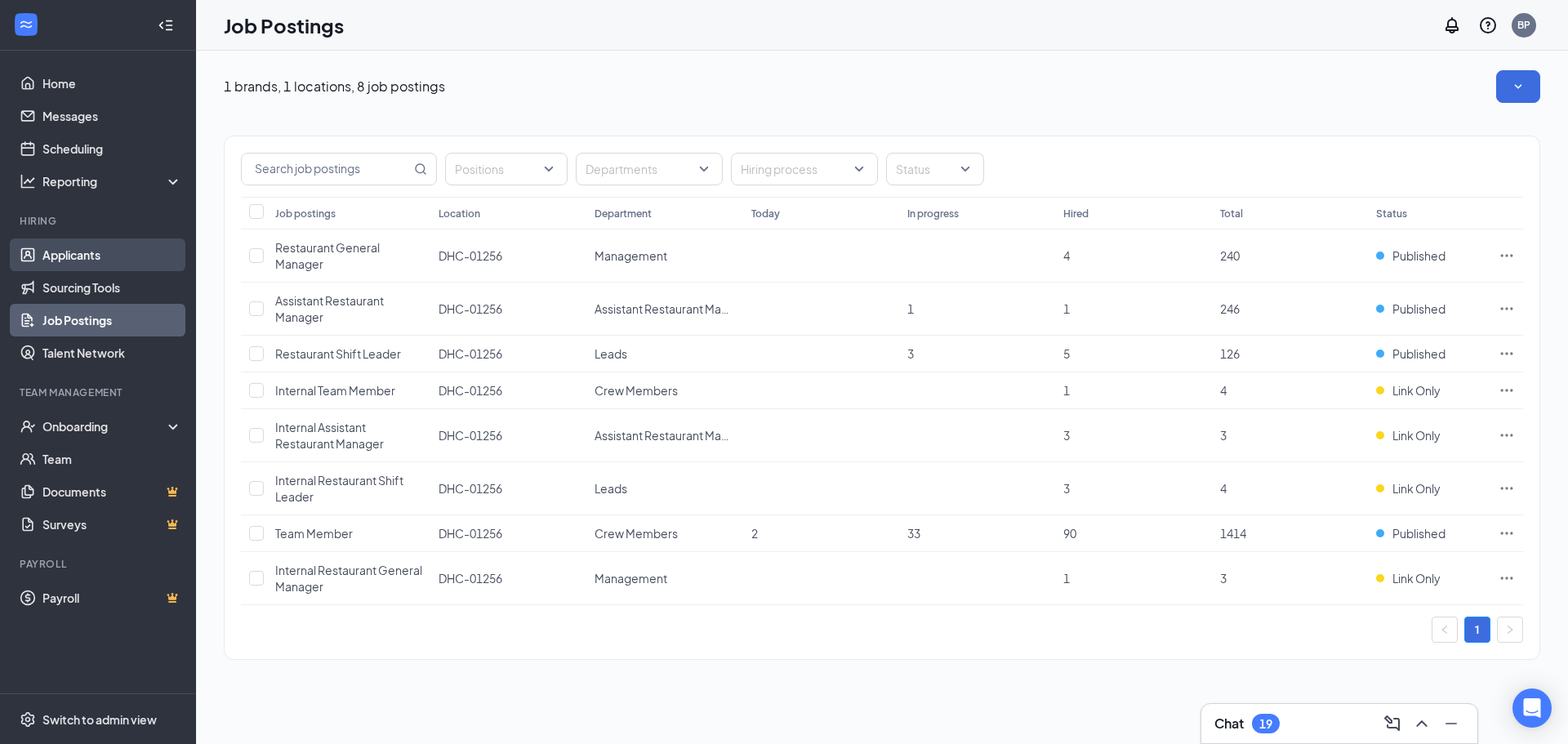
click at [72, 253] on link "Applicants" at bounding box center [112, 255] width 139 height 33
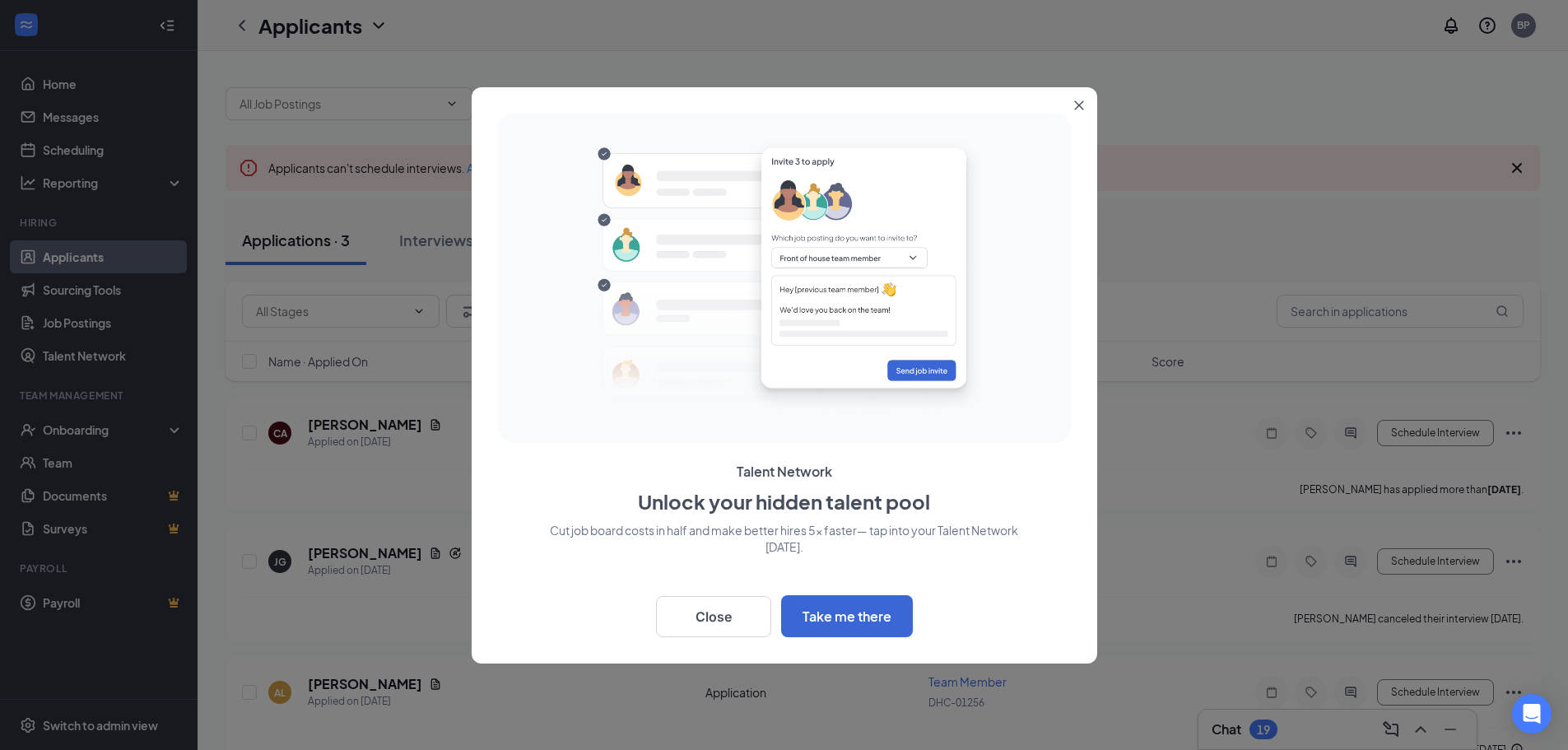
click at [1083, 105] on icon "Close" at bounding box center [1079, 105] width 10 height 10
